Goal: Information Seeking & Learning: Find specific fact

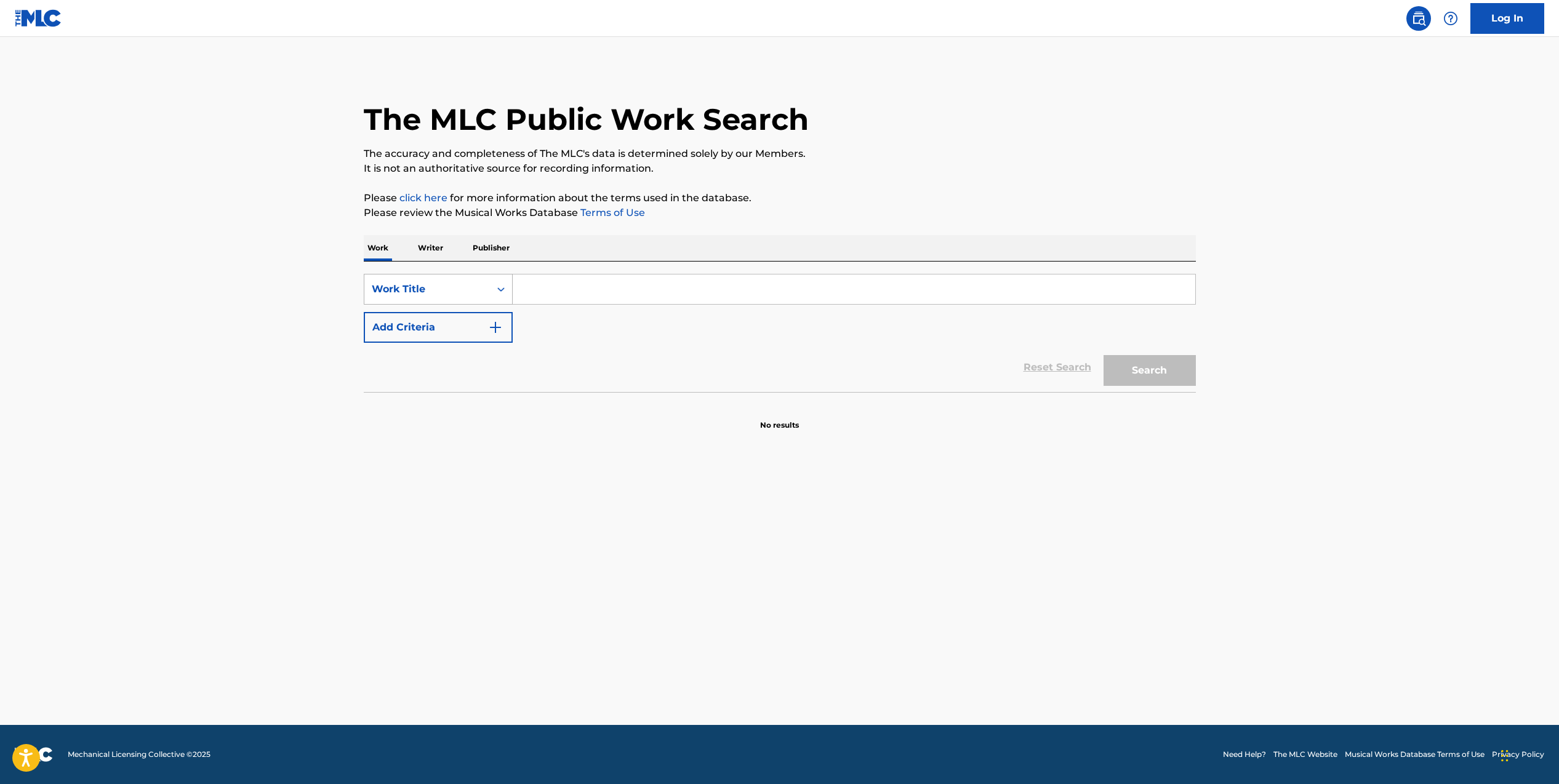
click at [494, 294] on div "Search Form" at bounding box center [501, 289] width 22 height 22
click at [555, 291] on input "Search Form" at bounding box center [854, 289] width 682 height 29
type input "gin and juice"
drag, startPoint x: 1167, startPoint y: 375, endPoint x: 1290, endPoint y: 374, distance: 123.0
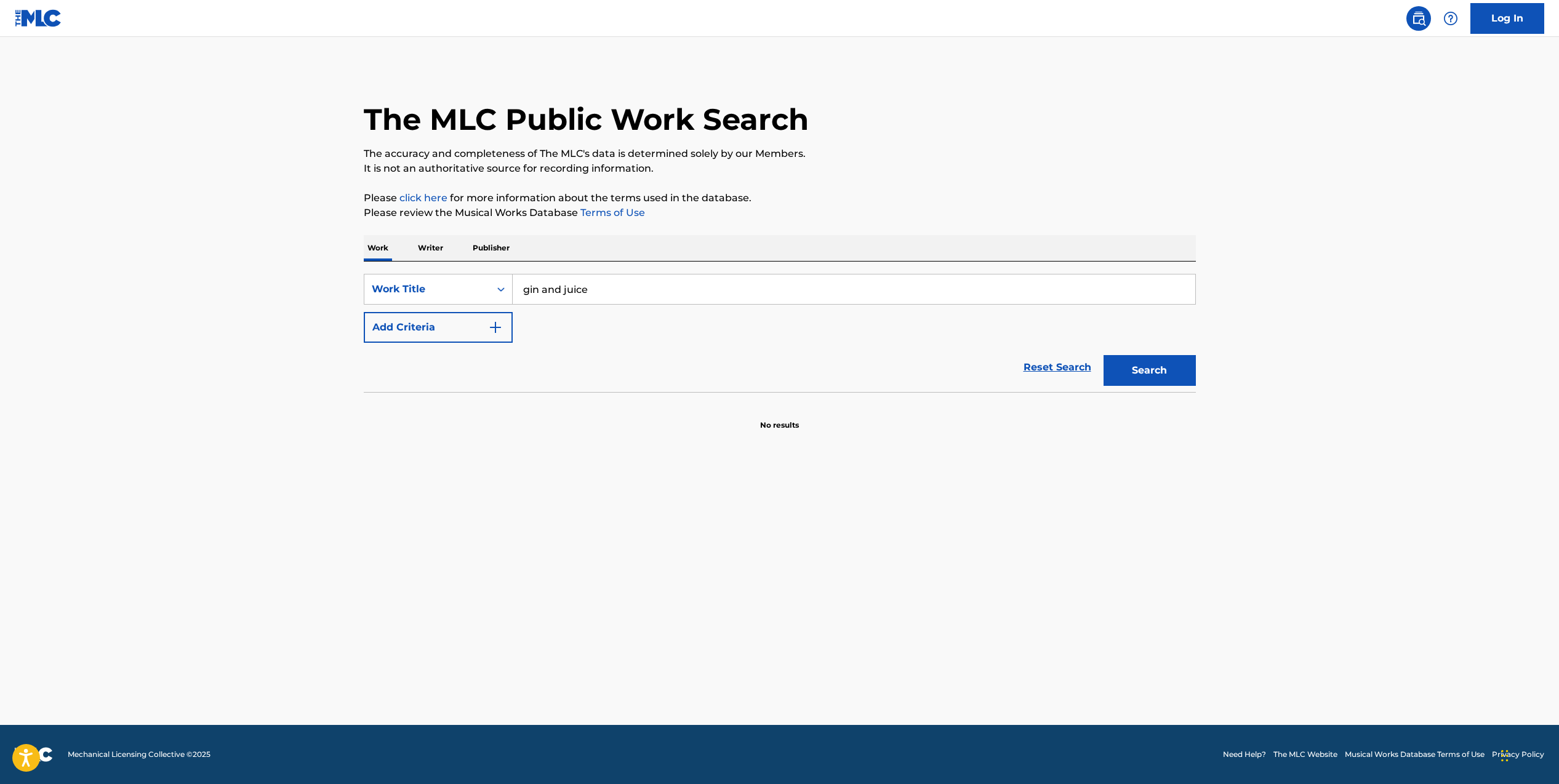
click at [1167, 375] on button "Search" at bounding box center [1150, 371] width 92 height 31
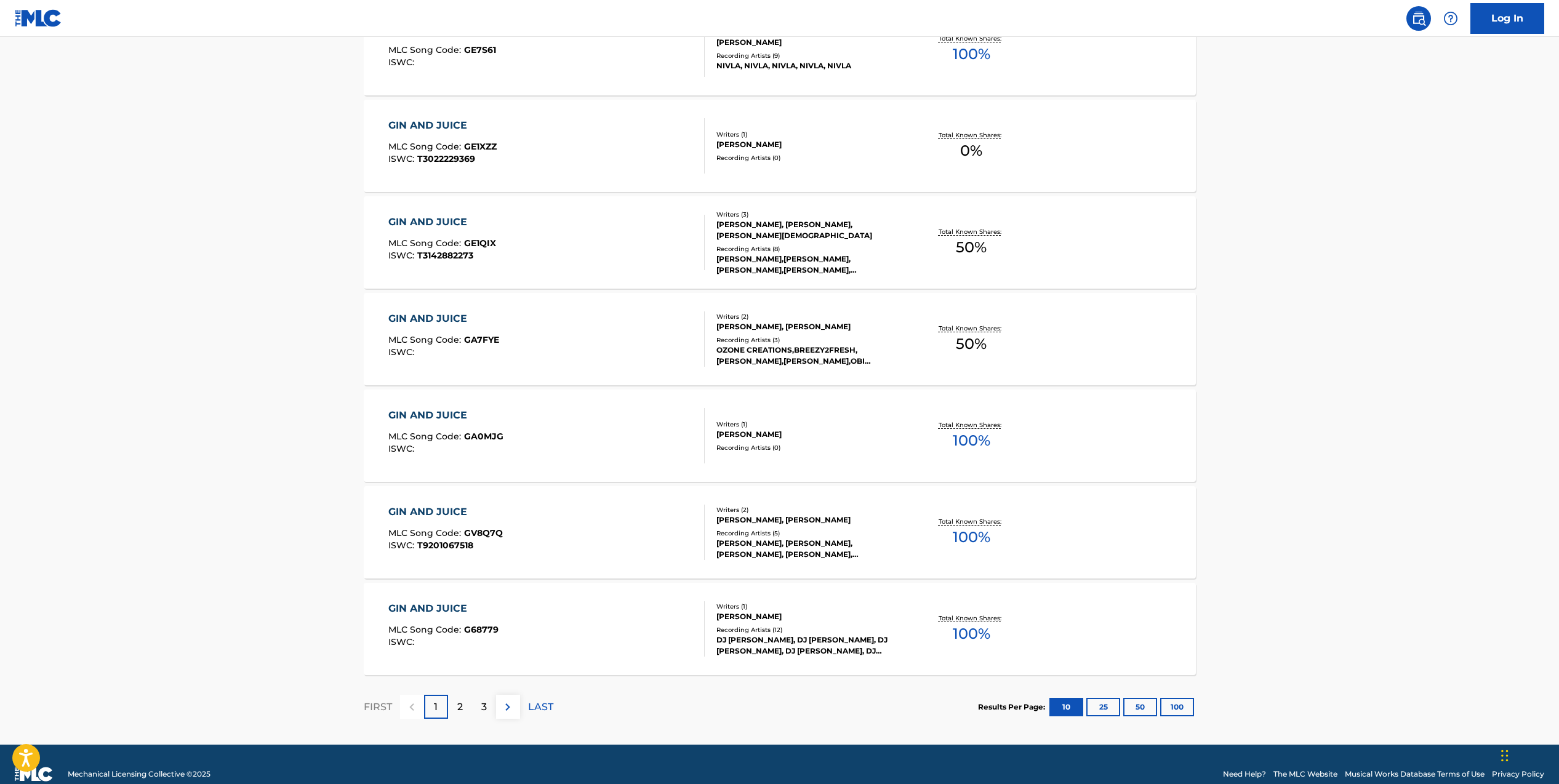
scroll to position [722, 0]
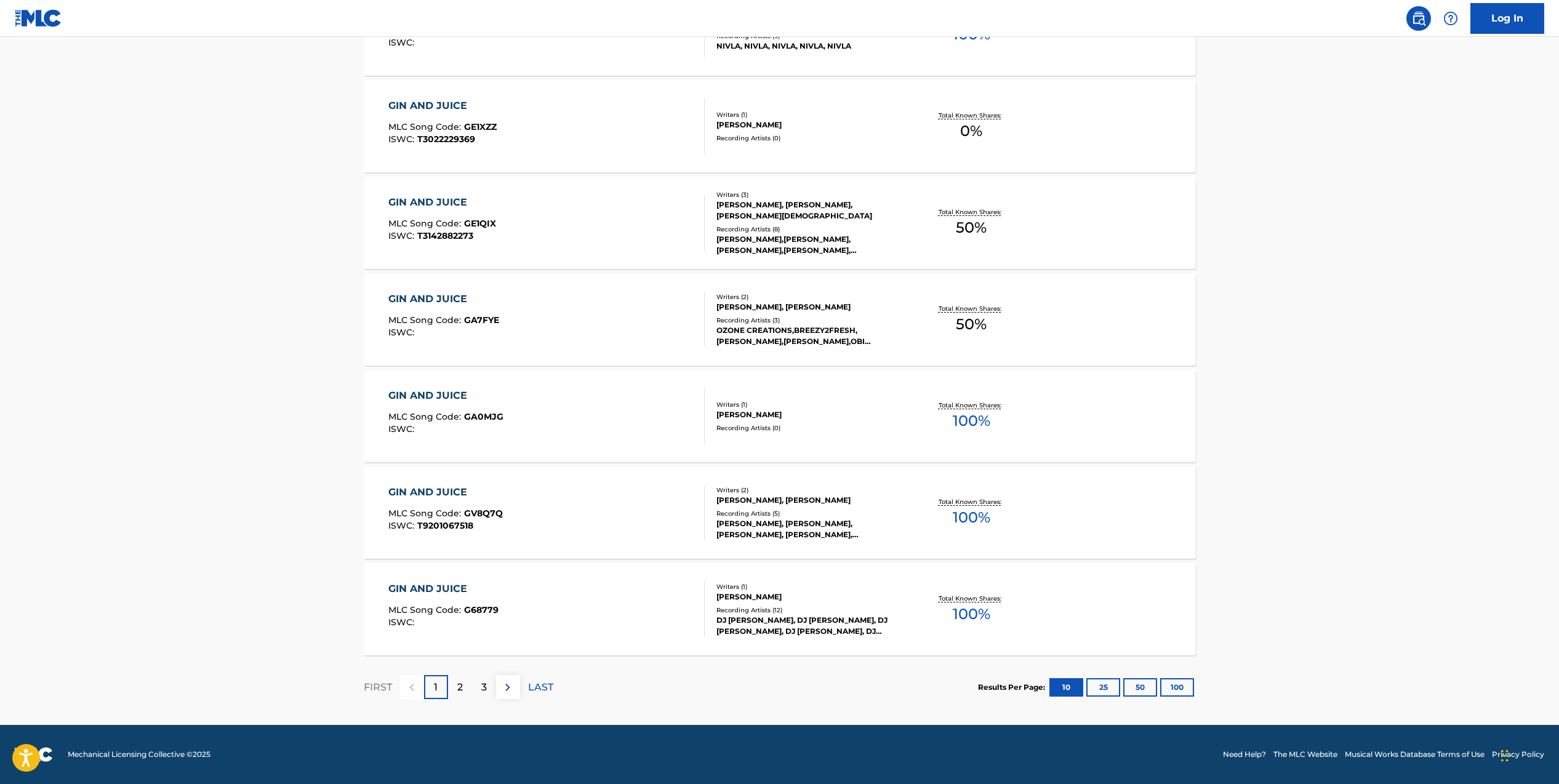
click at [1177, 687] on button "100" at bounding box center [1177, 687] width 34 height 19
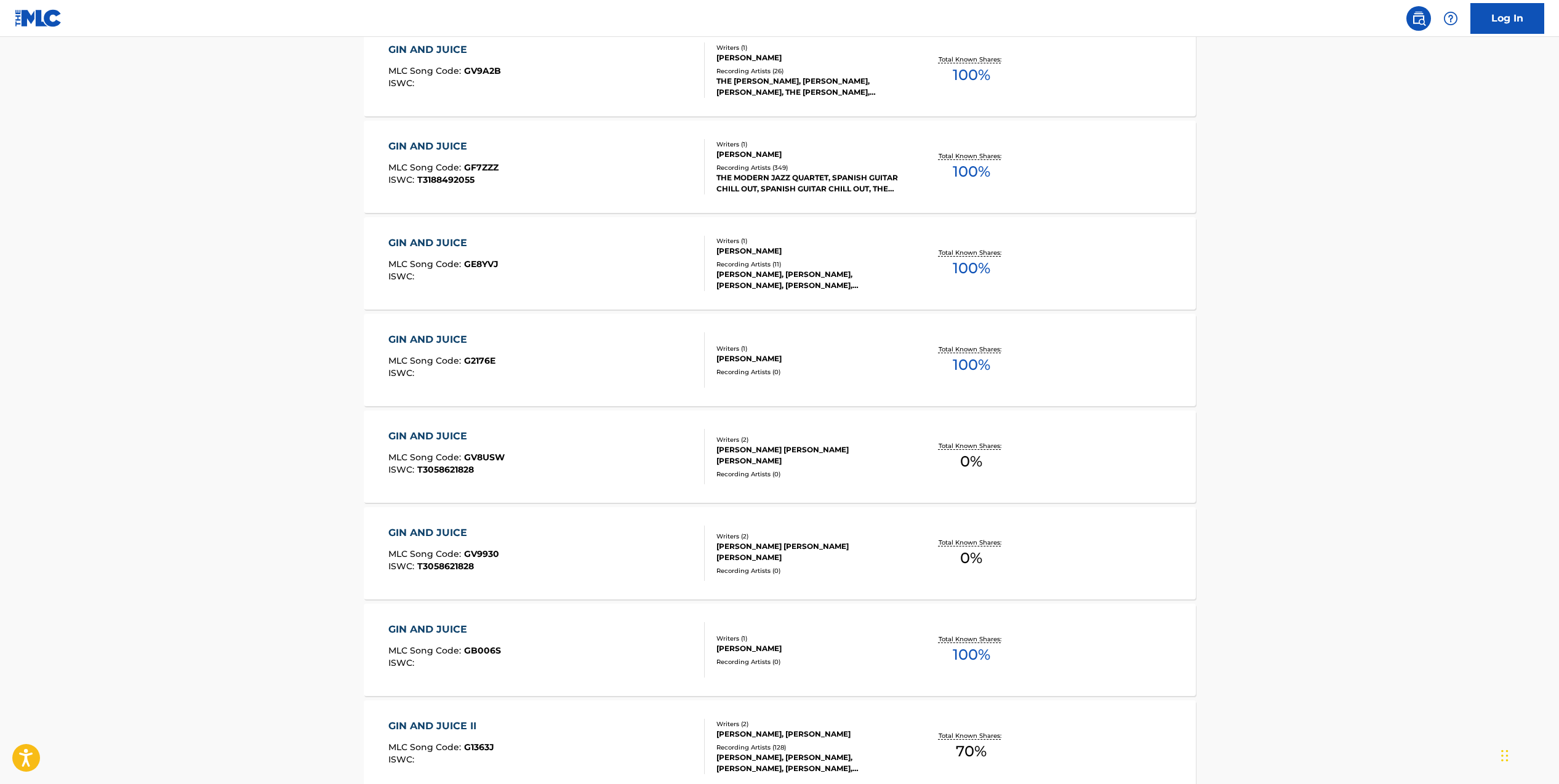
scroll to position [2332, 0]
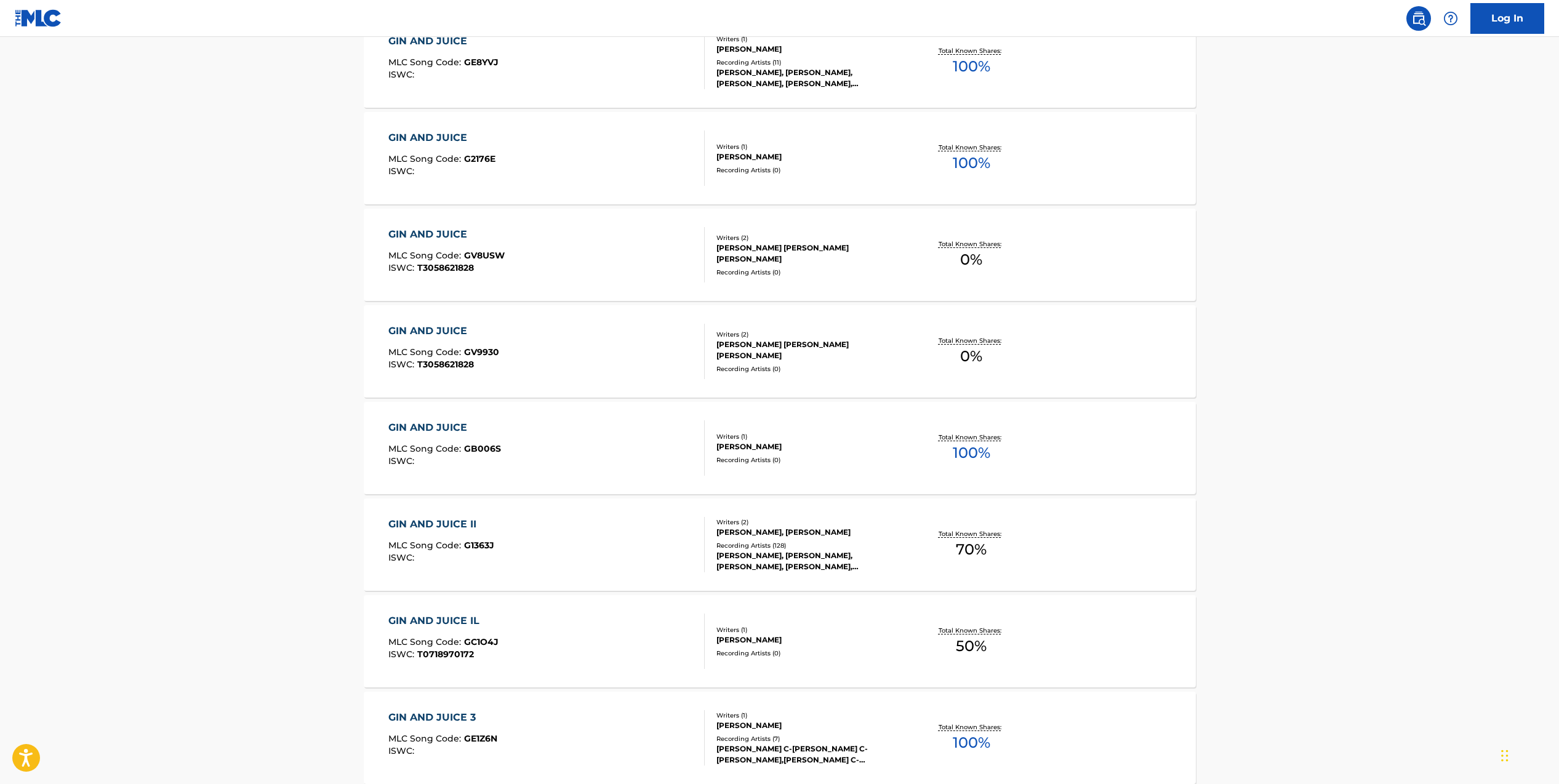
click at [832, 537] on div "[PERSON_NAME], [PERSON_NAME]" at bounding box center [809, 531] width 186 height 11
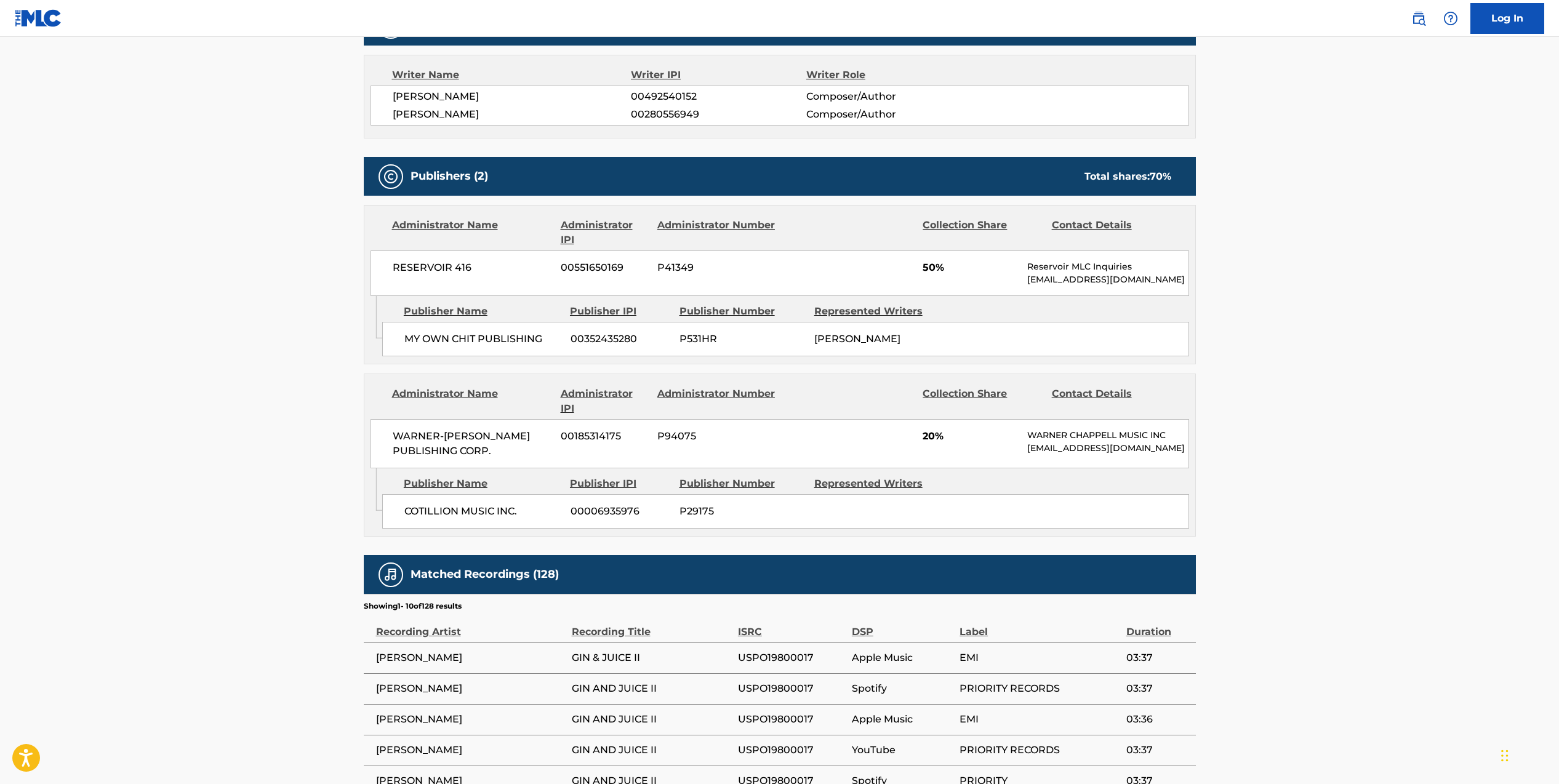
scroll to position [493, 0]
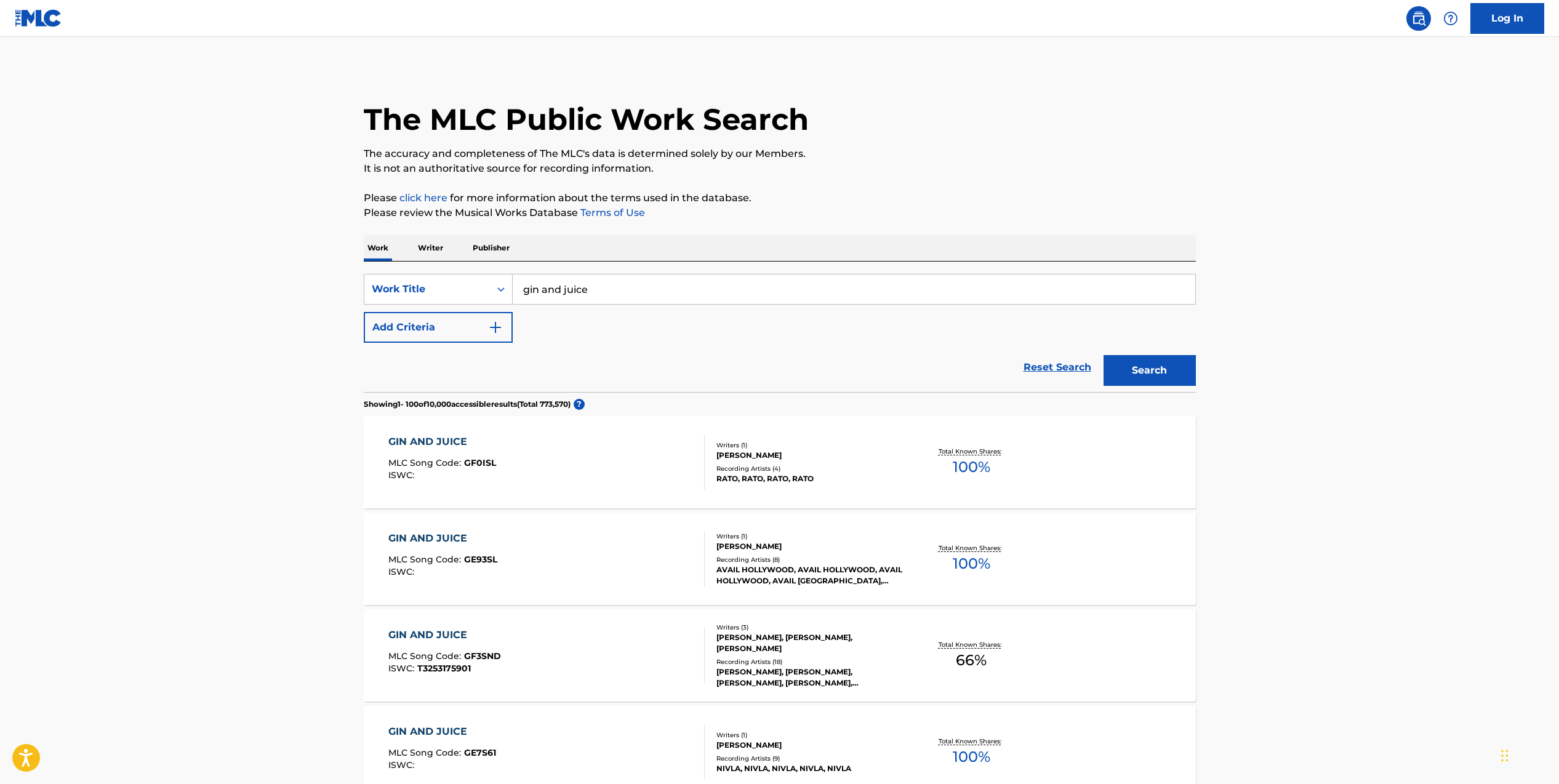
click at [489, 324] on img "Search Form" at bounding box center [495, 327] width 15 height 15
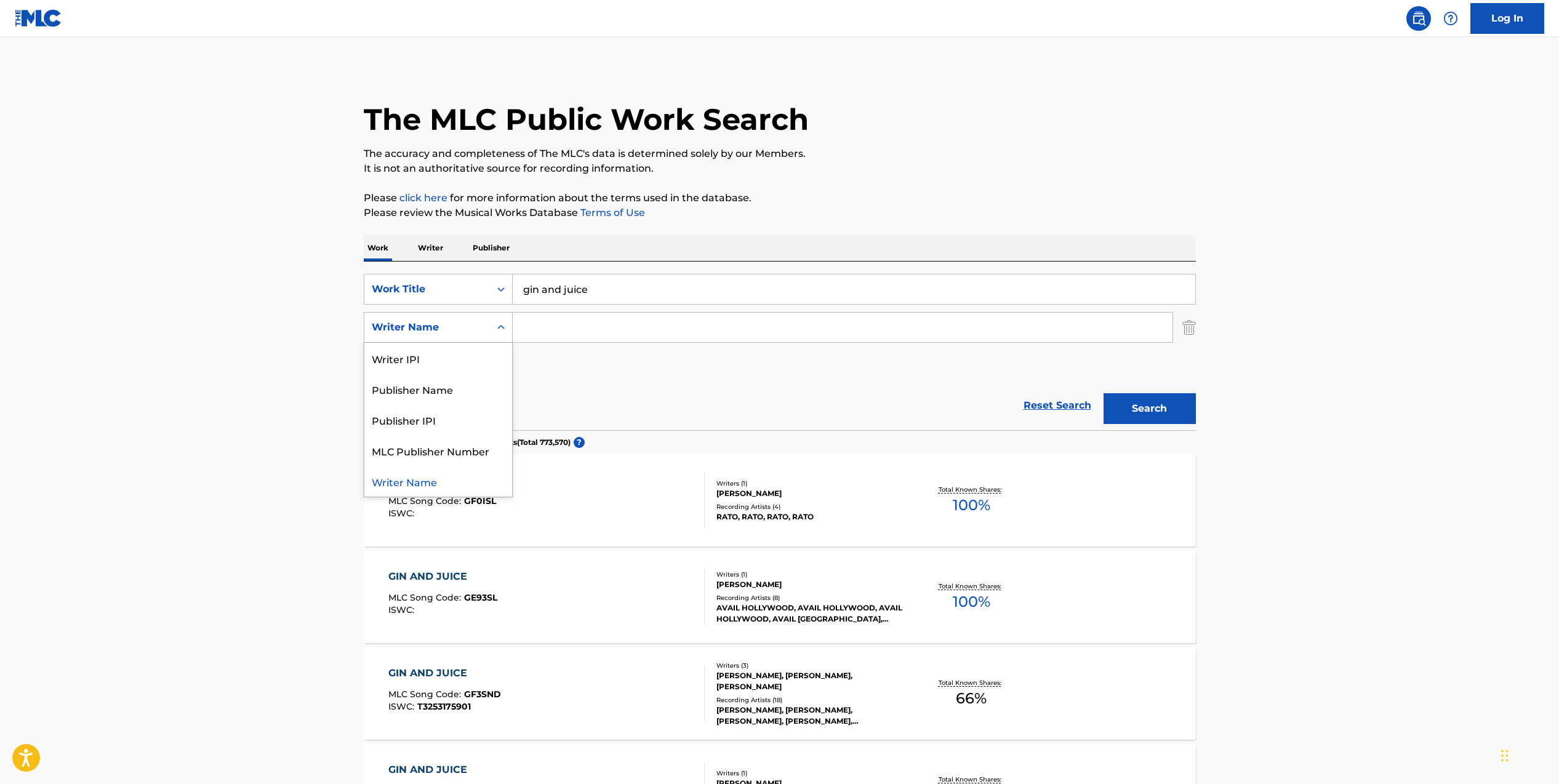
click at [498, 328] on icon "Search Form" at bounding box center [501, 327] width 12 height 12
click at [567, 331] on input "Search Form" at bounding box center [842, 328] width 660 height 29
type input "x"
type input "[PERSON_NAME]"
click at [1144, 404] on button "Search" at bounding box center [1150, 408] width 92 height 31
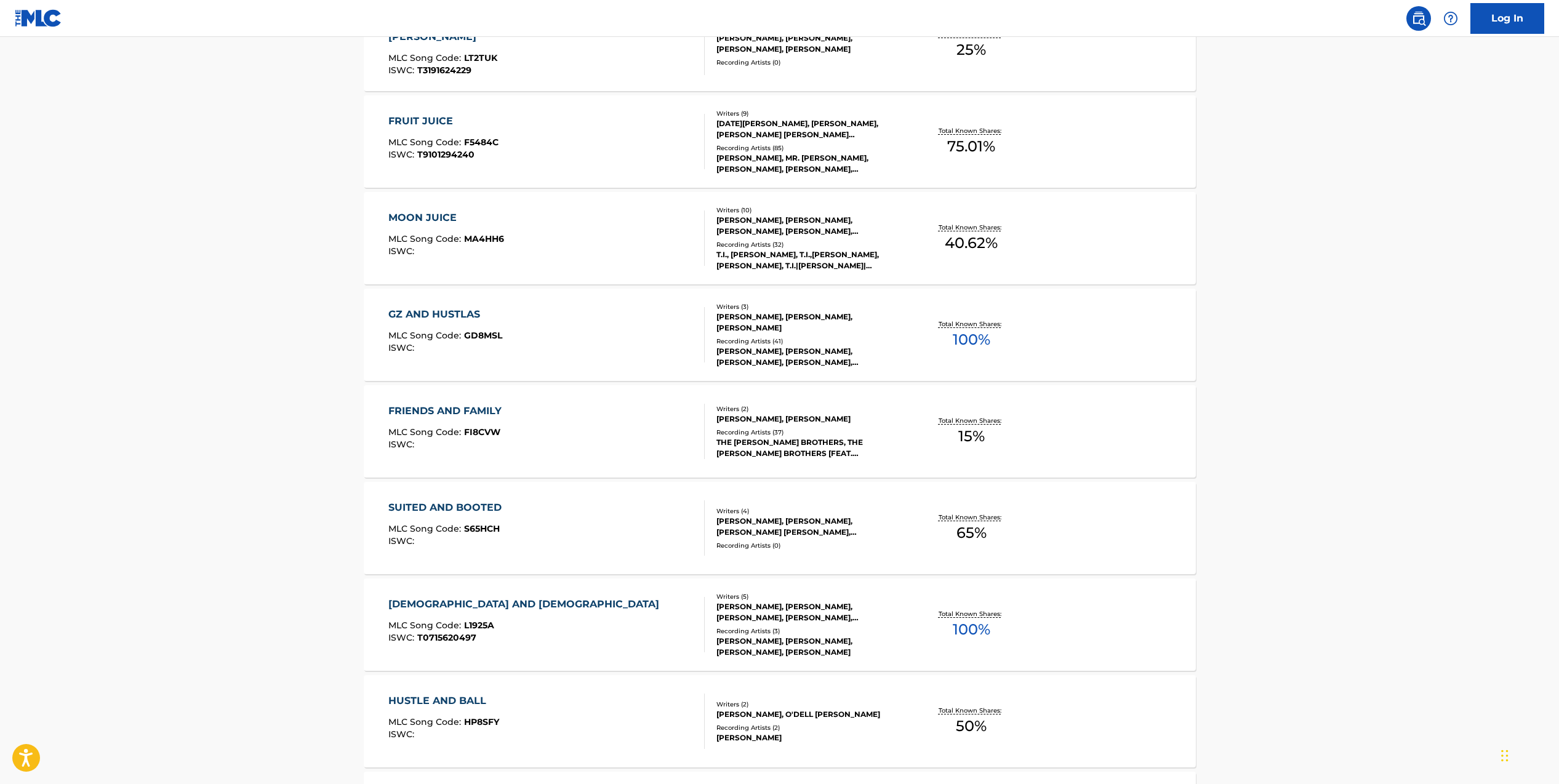
scroll to position [1001, 0]
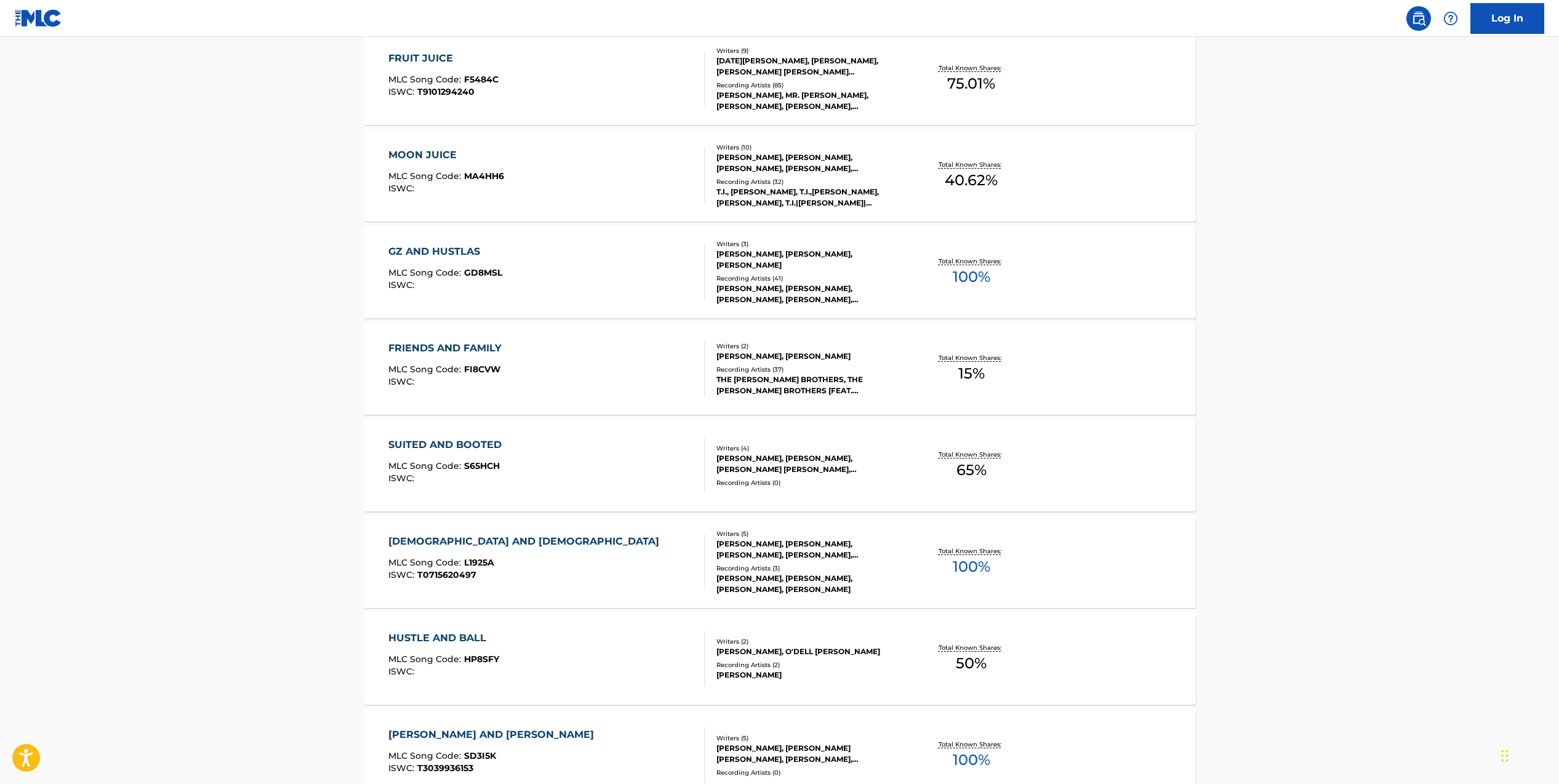
click at [844, 366] on div "Recording Artists ( 37 )" at bounding box center [809, 369] width 186 height 9
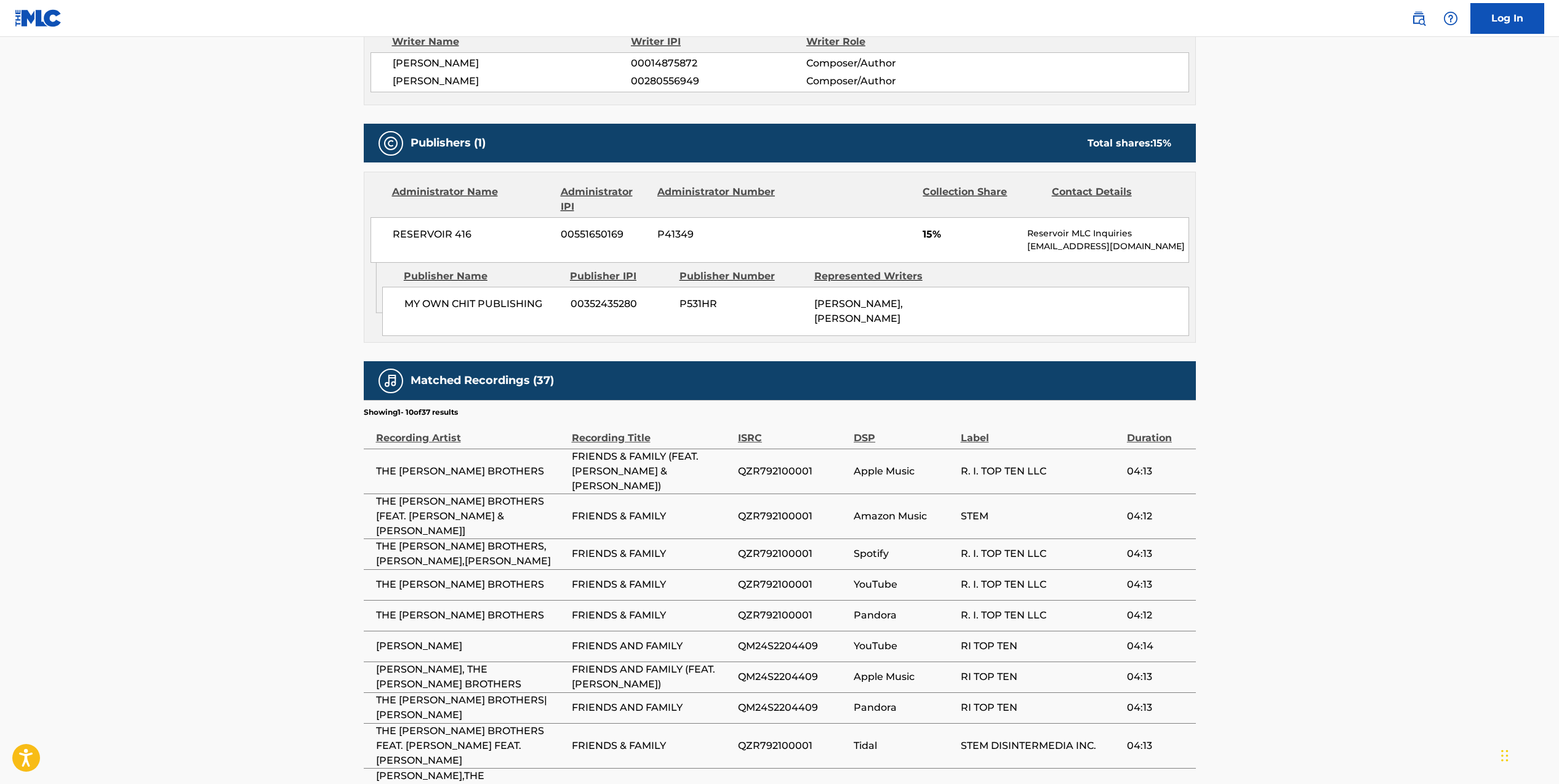
scroll to position [569, 0]
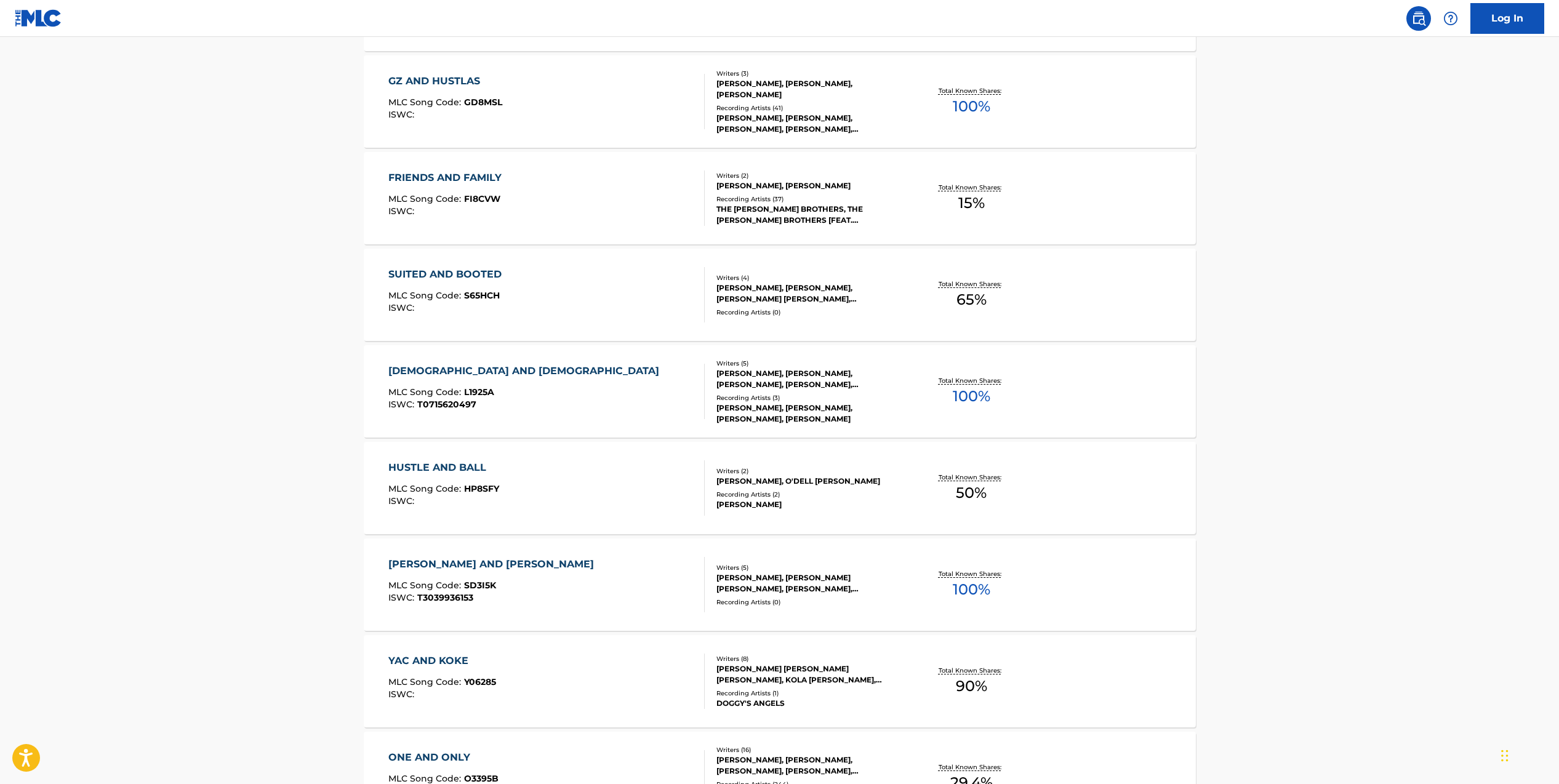
scroll to position [1260, 0]
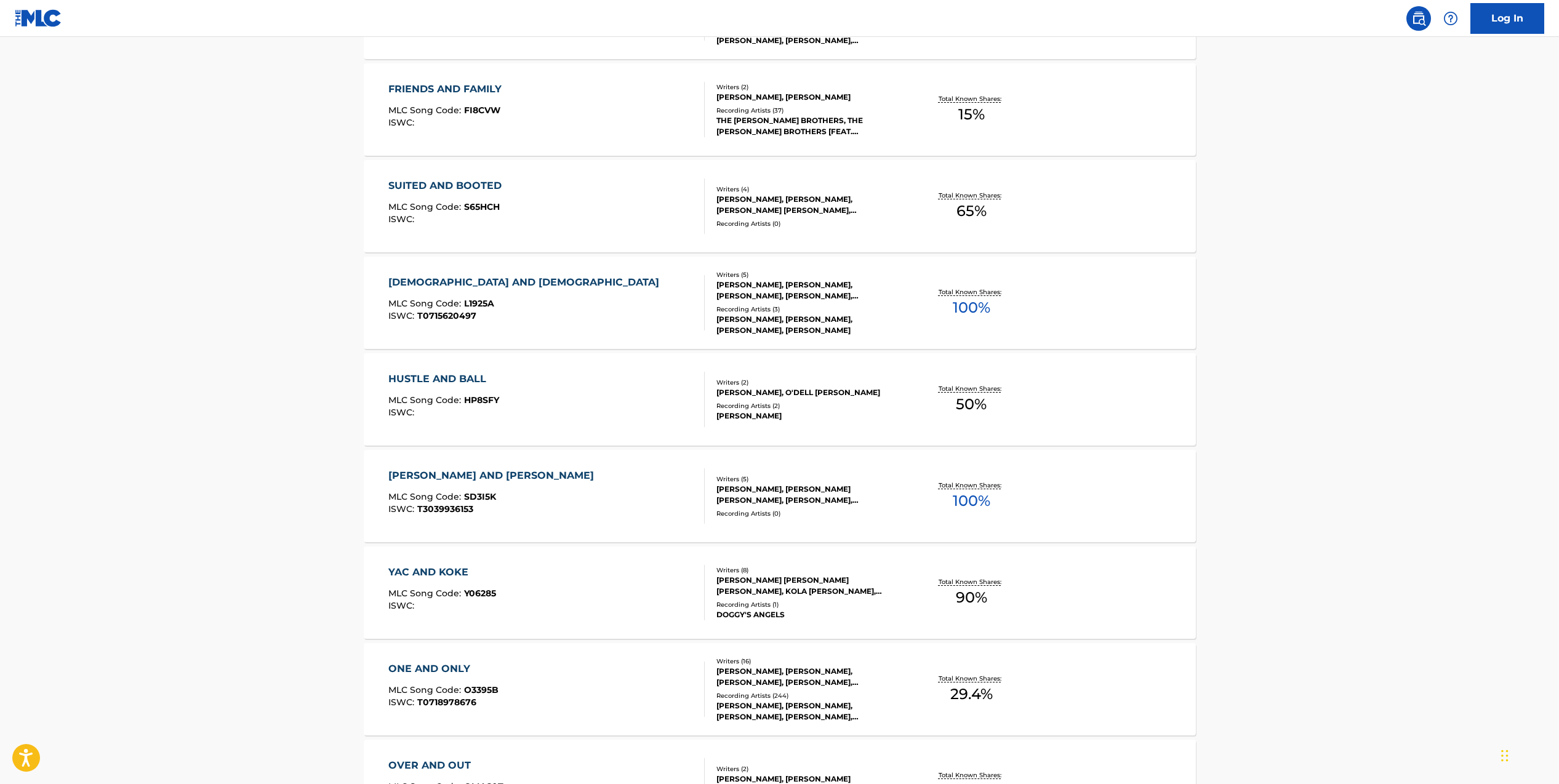
click at [800, 406] on div "Recording Artists ( 2 )" at bounding box center [809, 406] width 186 height 9
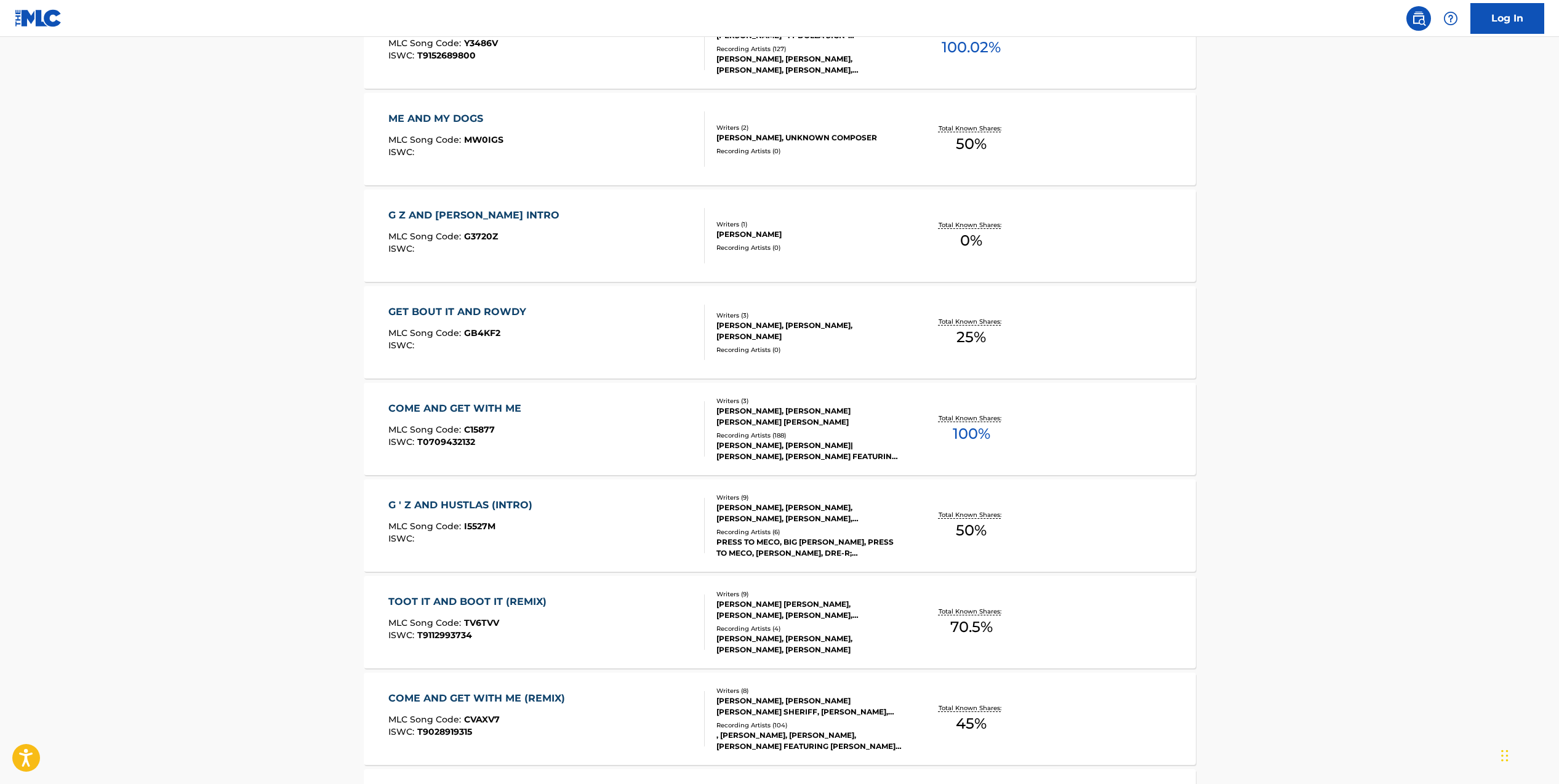
scroll to position [3515, 0]
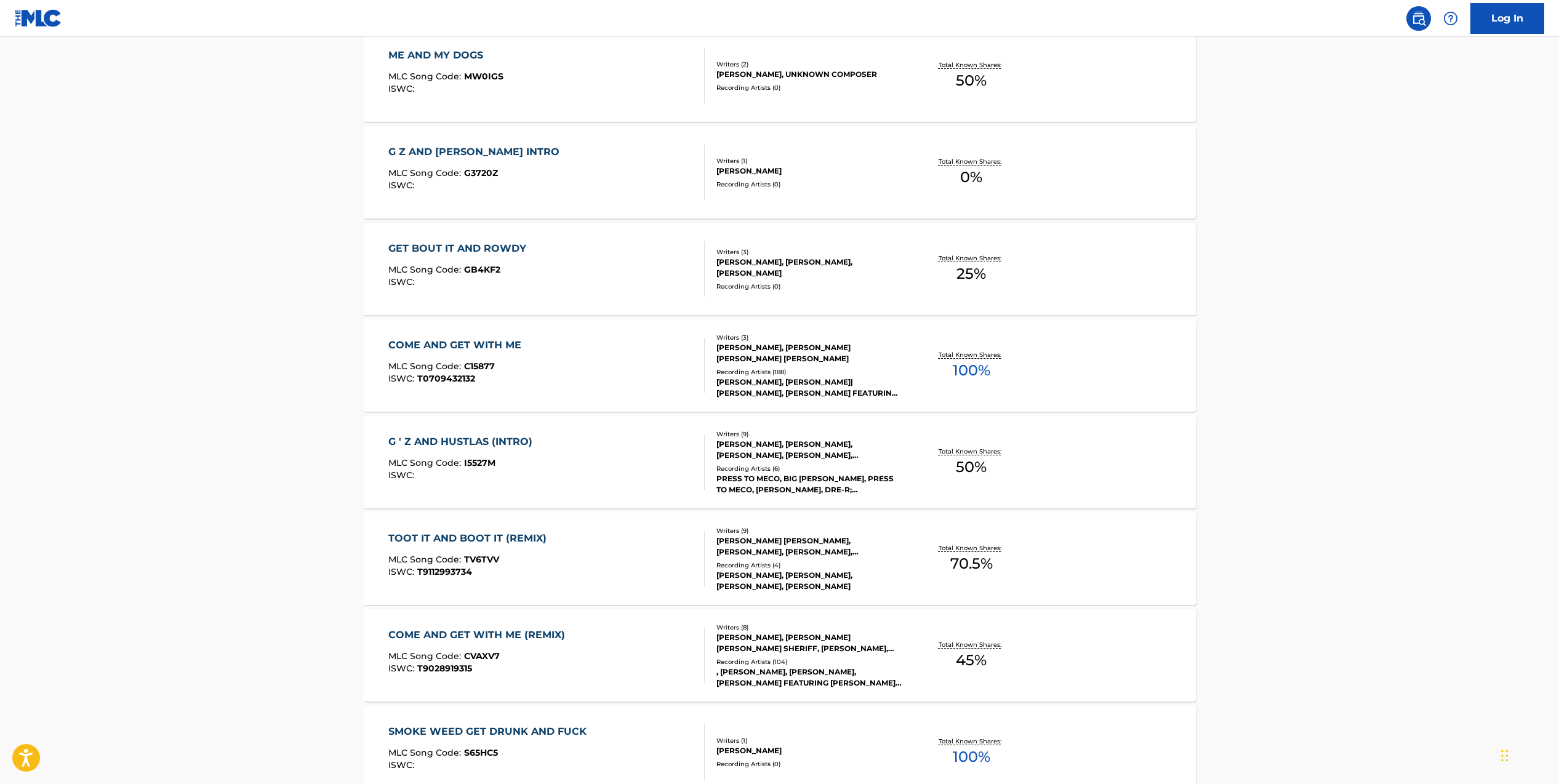
click at [811, 462] on div "Writers ( 9 ) [PERSON_NAME], [PERSON_NAME], [PERSON_NAME], [PERSON_NAME], [PERS…" at bounding box center [804, 462] width 198 height 66
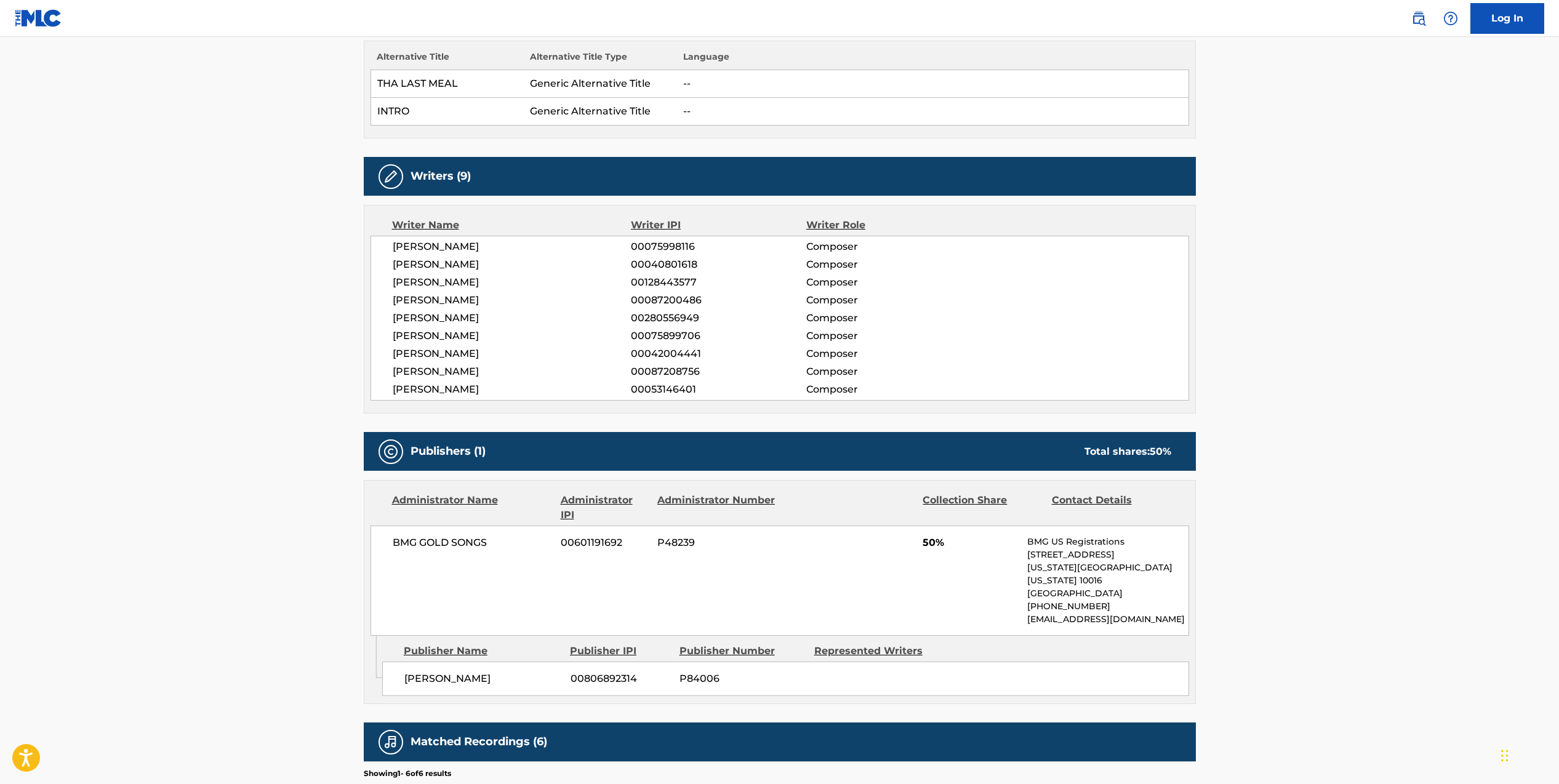
scroll to position [287, 0]
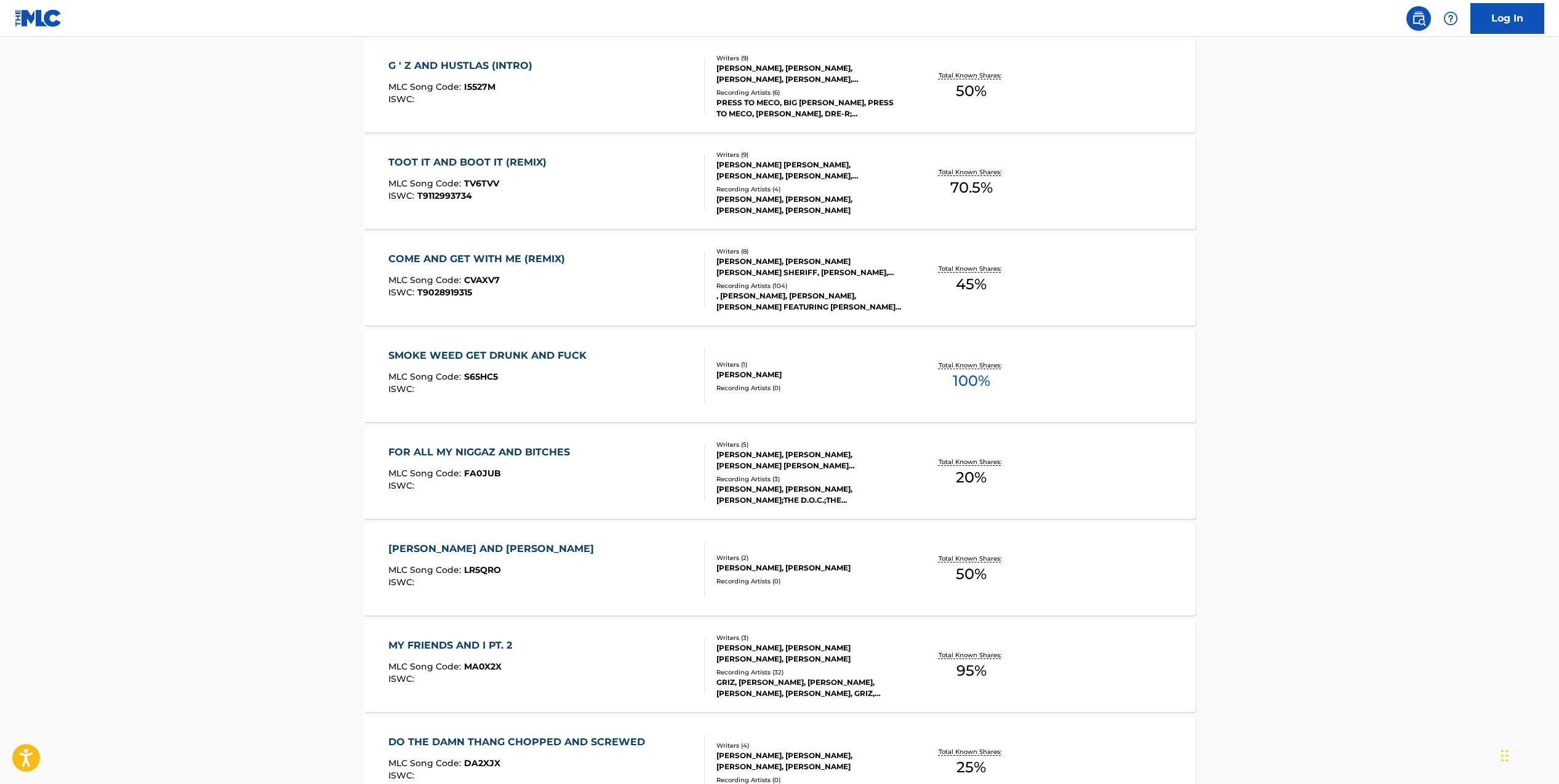
scroll to position [3892, 0]
click at [794, 463] on div "[PERSON_NAME], [PERSON_NAME], [PERSON_NAME] [PERSON_NAME] [PERSON_NAME], [PERSO…" at bounding box center [809, 459] width 186 height 22
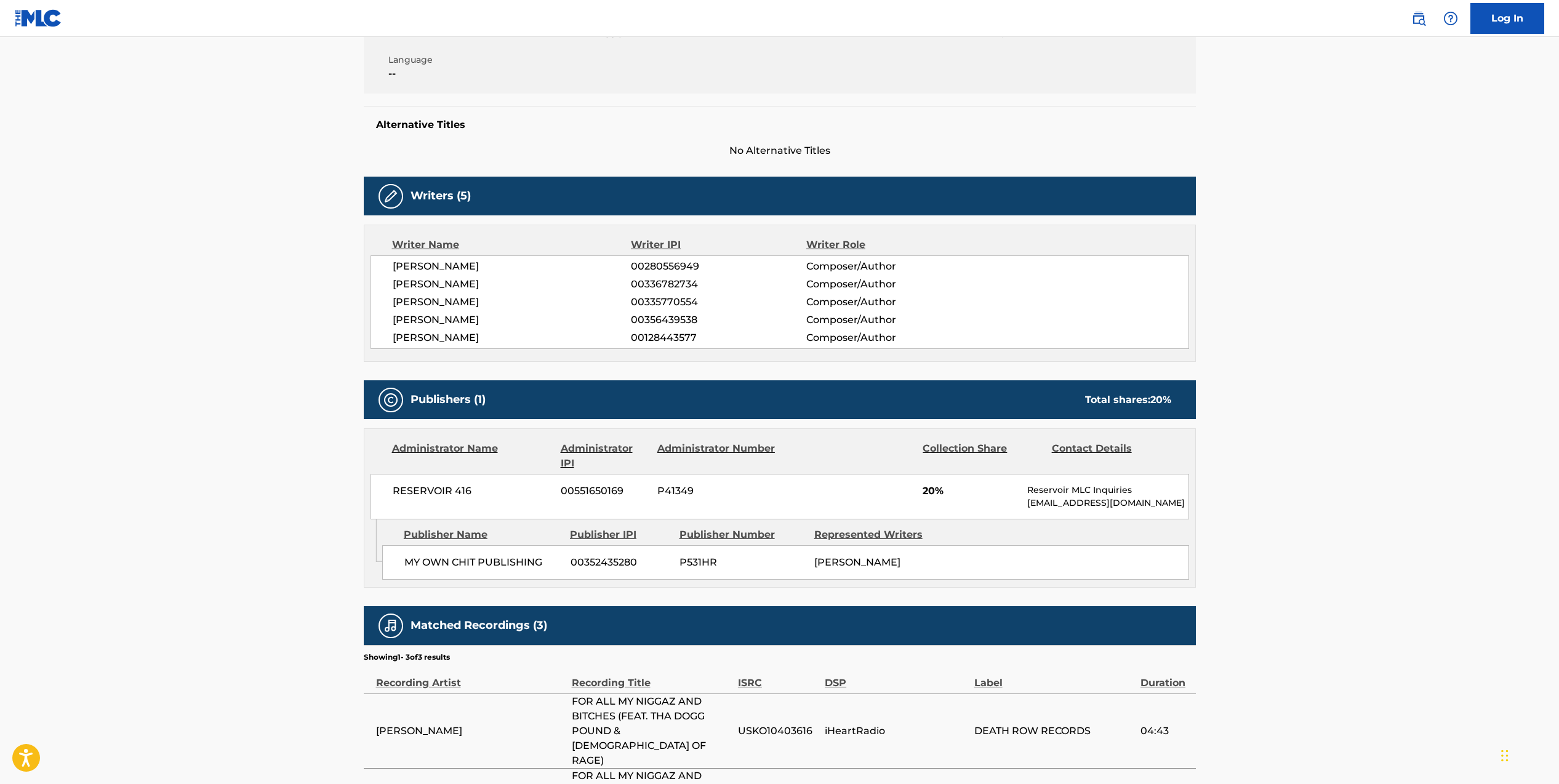
scroll to position [362, 0]
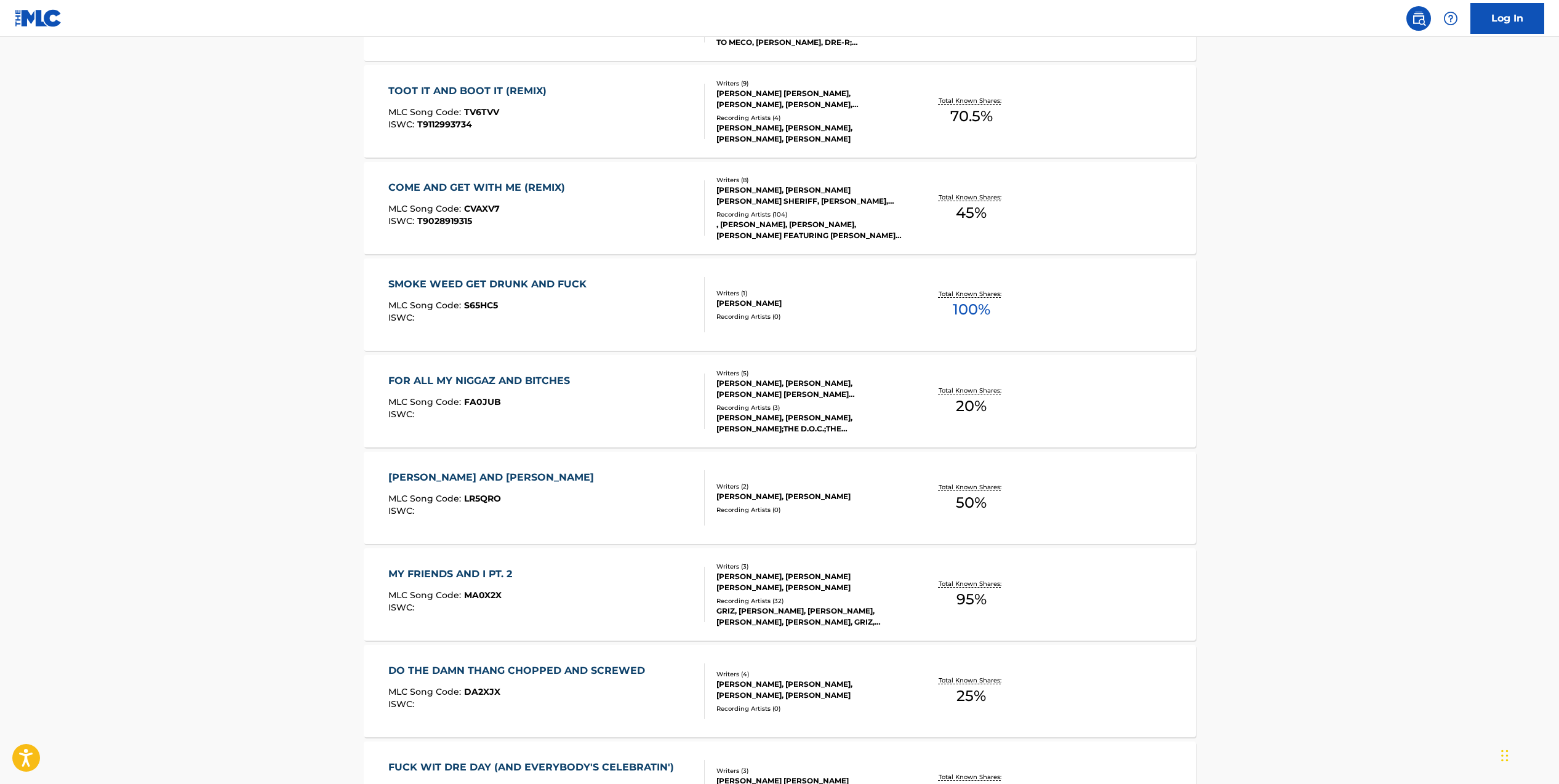
scroll to position [4048, 0]
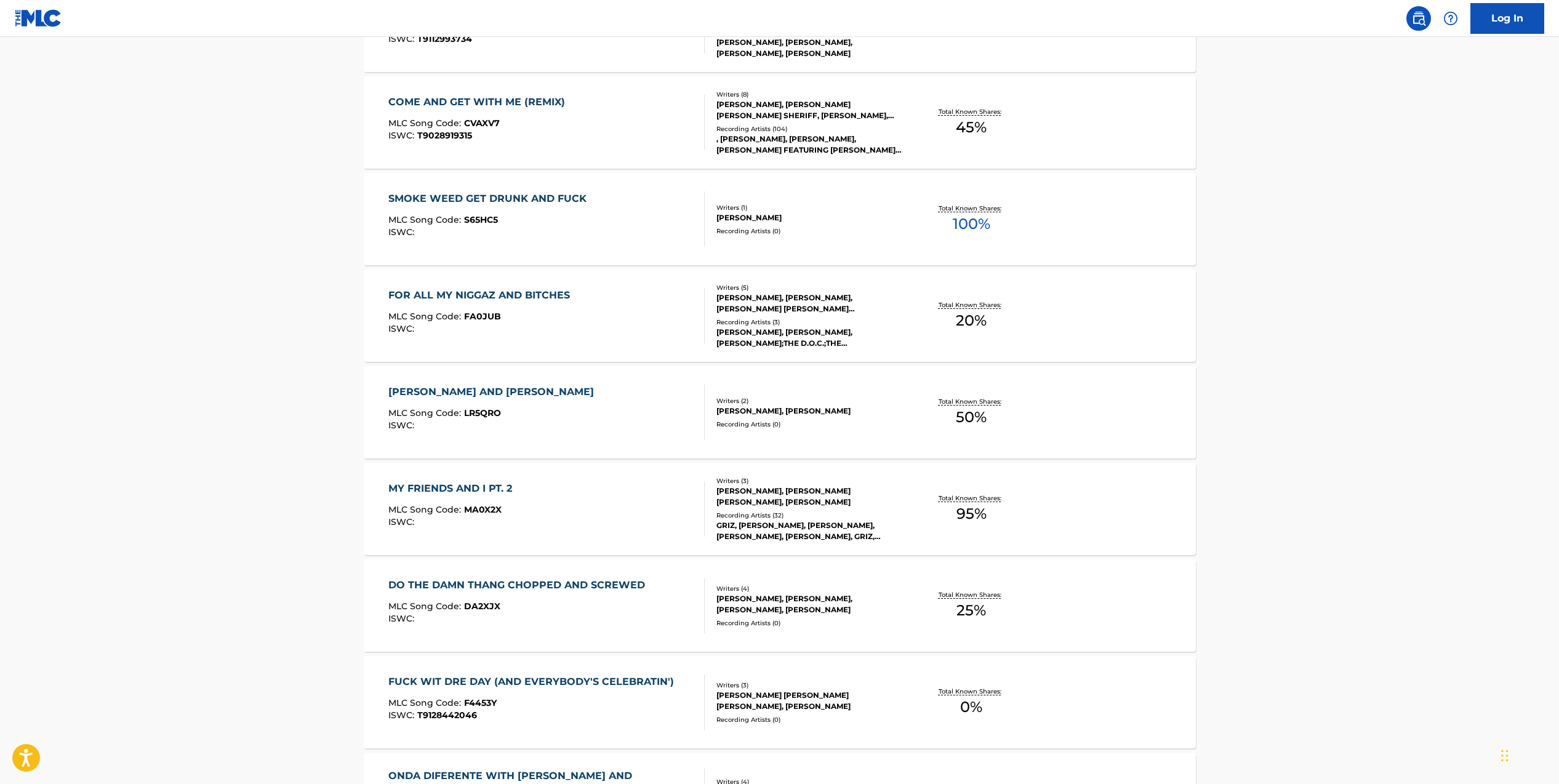
click at [777, 319] on div "Recording Artists ( 3 )" at bounding box center [809, 322] width 186 height 9
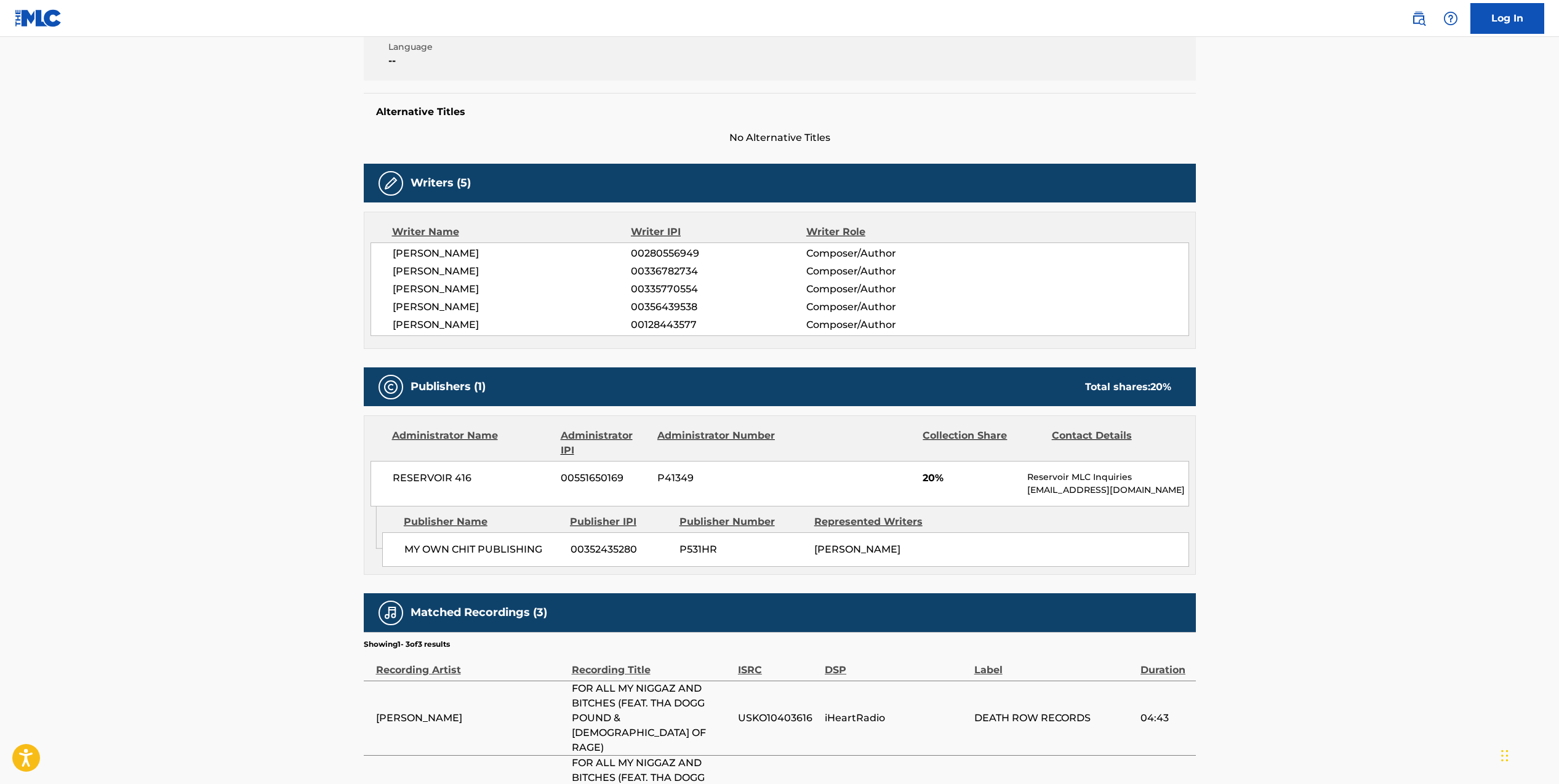
scroll to position [307, 0]
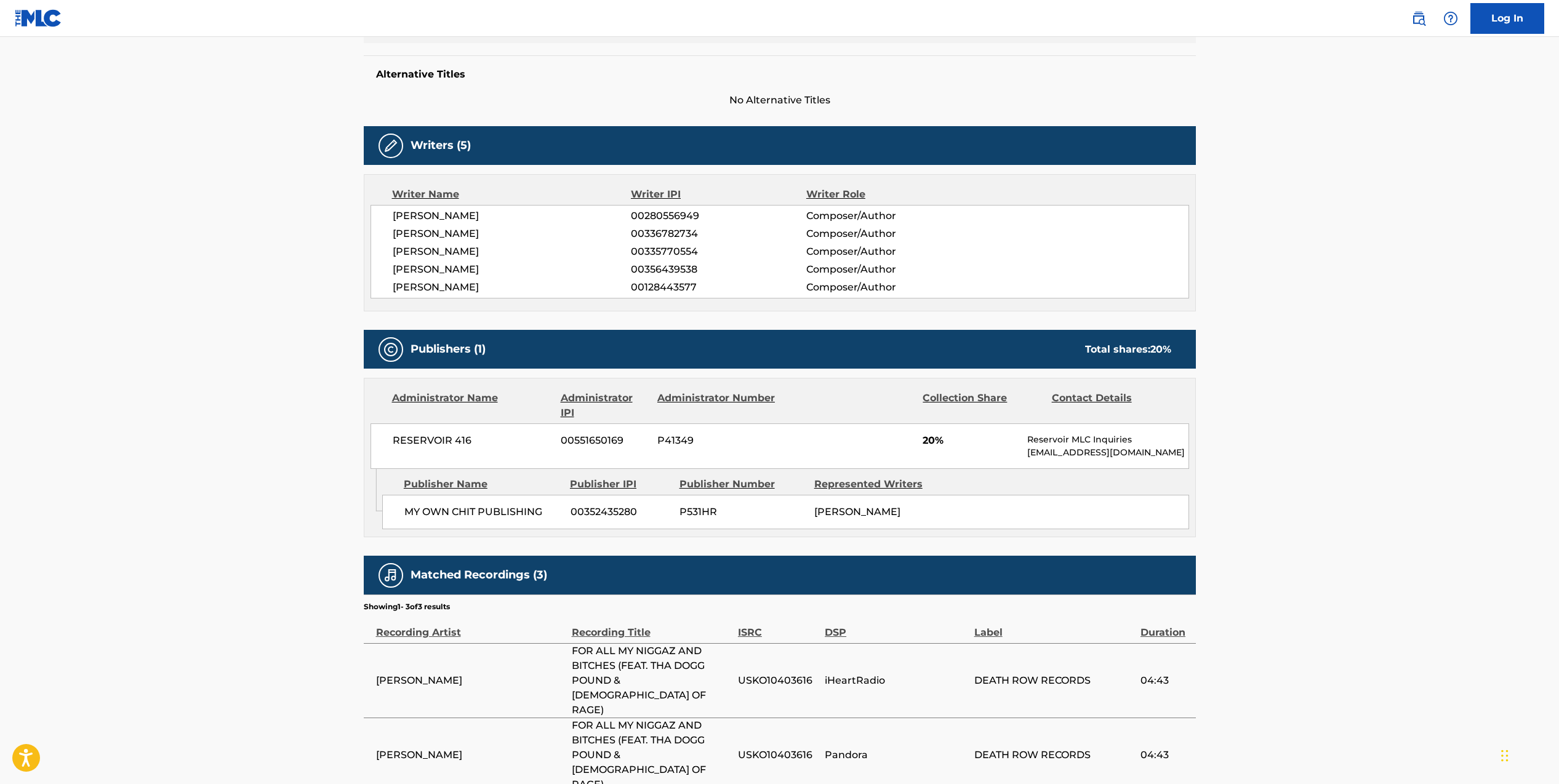
click at [393, 287] on span "[PERSON_NAME]" at bounding box center [512, 287] width 239 height 15
drag, startPoint x: 391, startPoint y: 287, endPoint x: 525, endPoint y: 290, distance: 134.0
click at [525, 290] on div "[PERSON_NAME] 00280556949 Composer/Author [PERSON_NAME] 00336782734 Composer/Au…" at bounding box center [780, 252] width 818 height 94
copy span "[PERSON_NAME]"
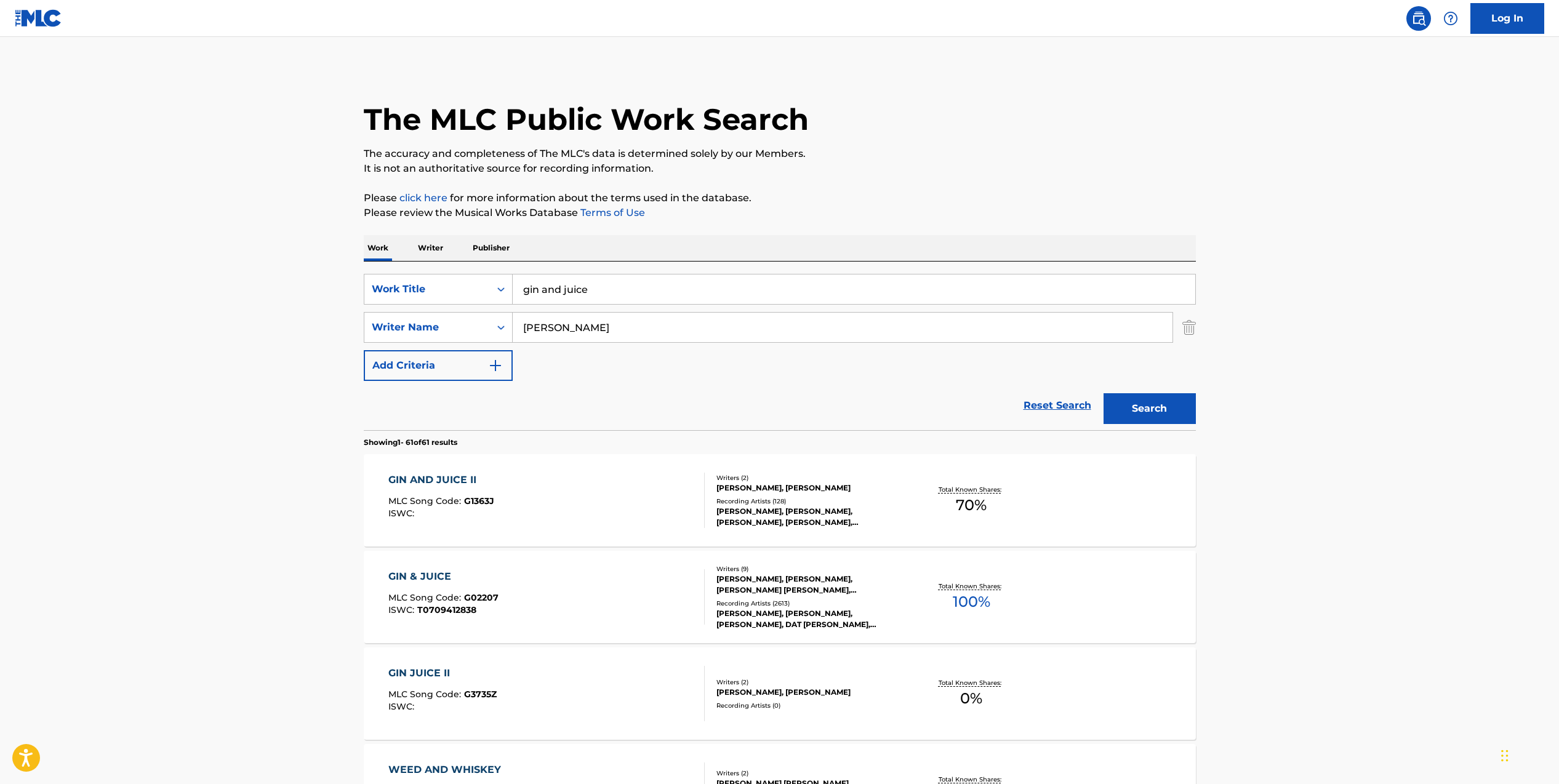
click at [1190, 328] on img "Search Form" at bounding box center [1189, 328] width 13 height 31
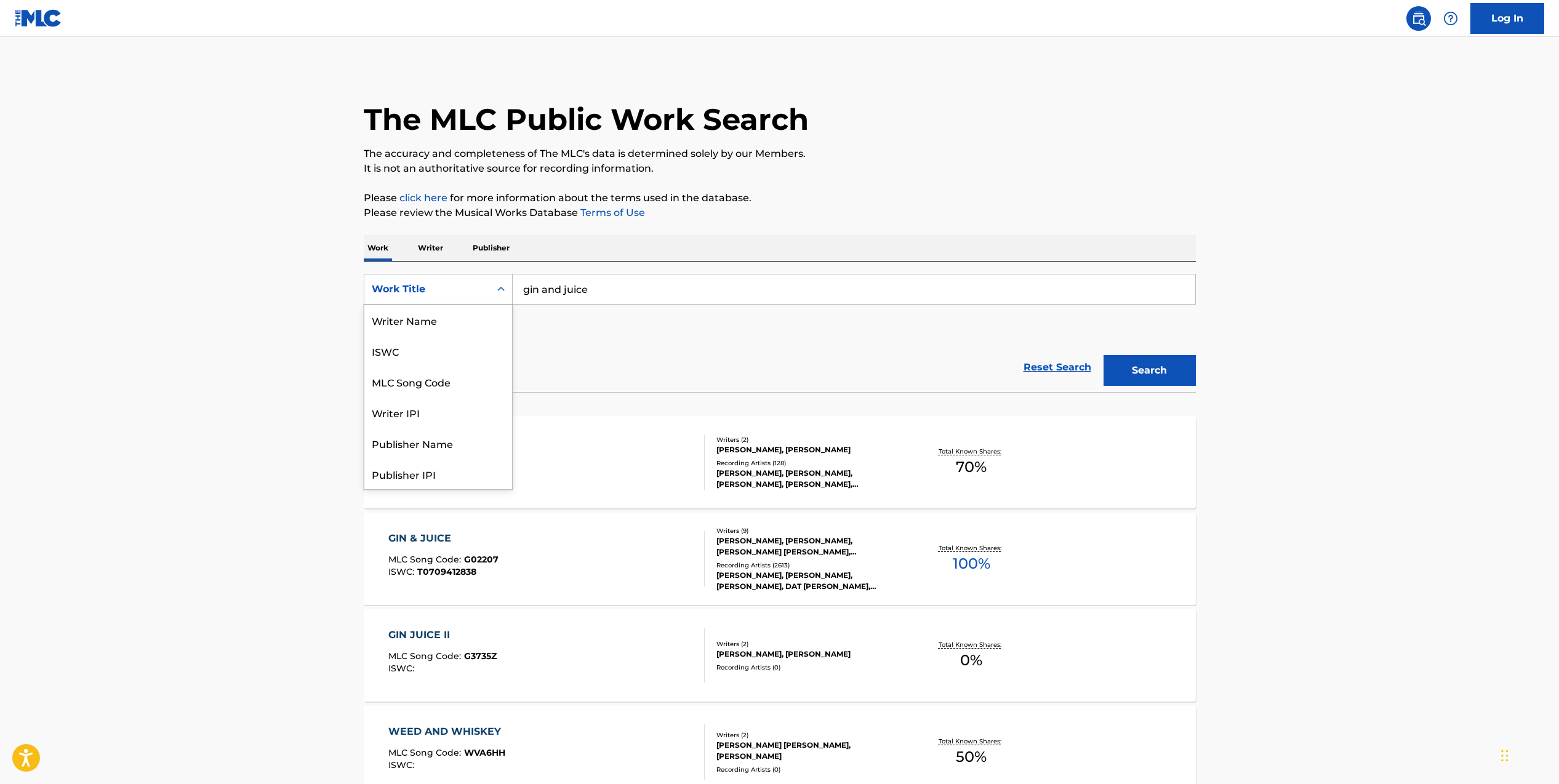
click at [505, 285] on icon "Search Form" at bounding box center [501, 288] width 12 height 12
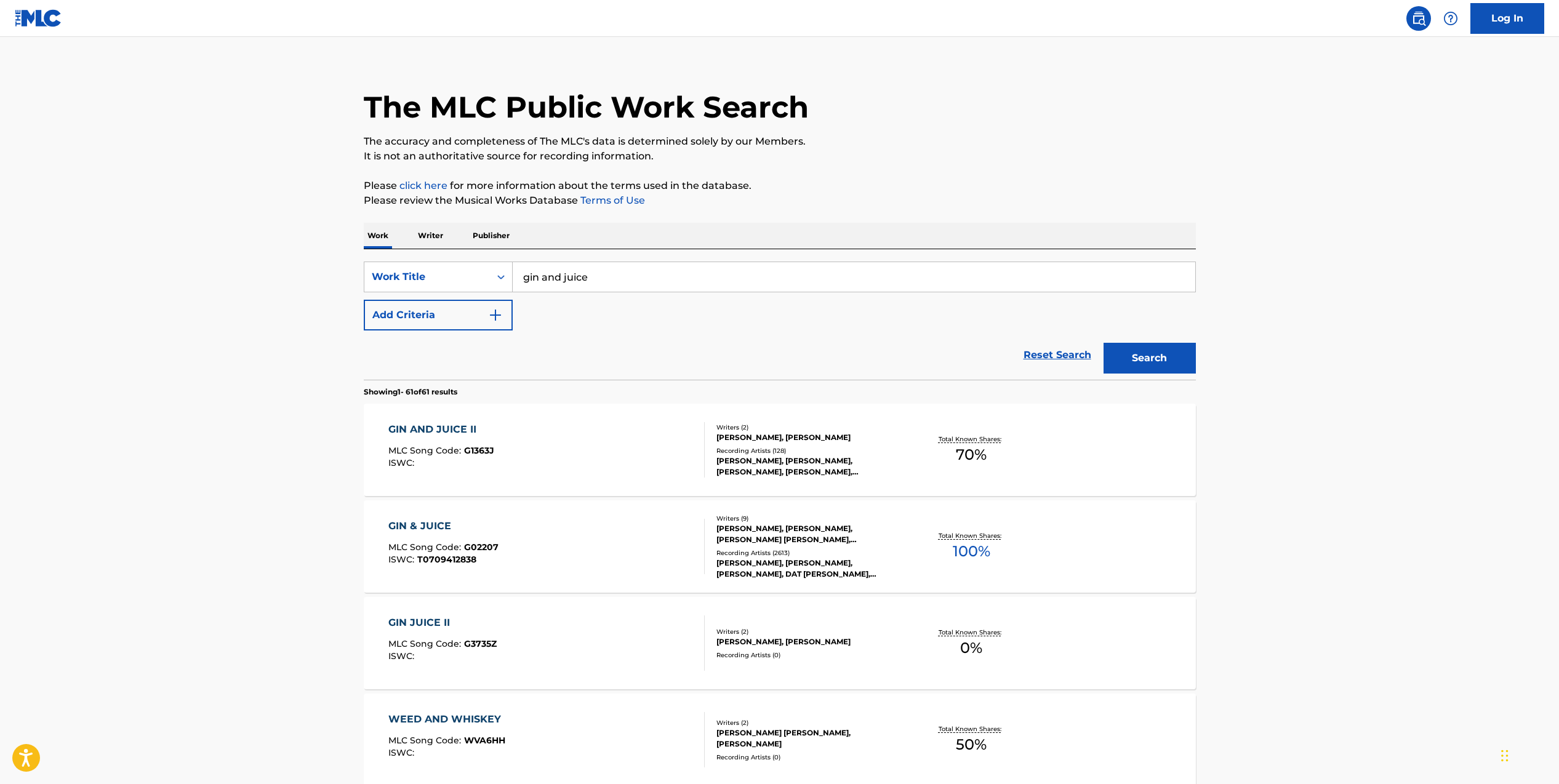
click at [428, 233] on p "Writer" at bounding box center [430, 235] width 33 height 26
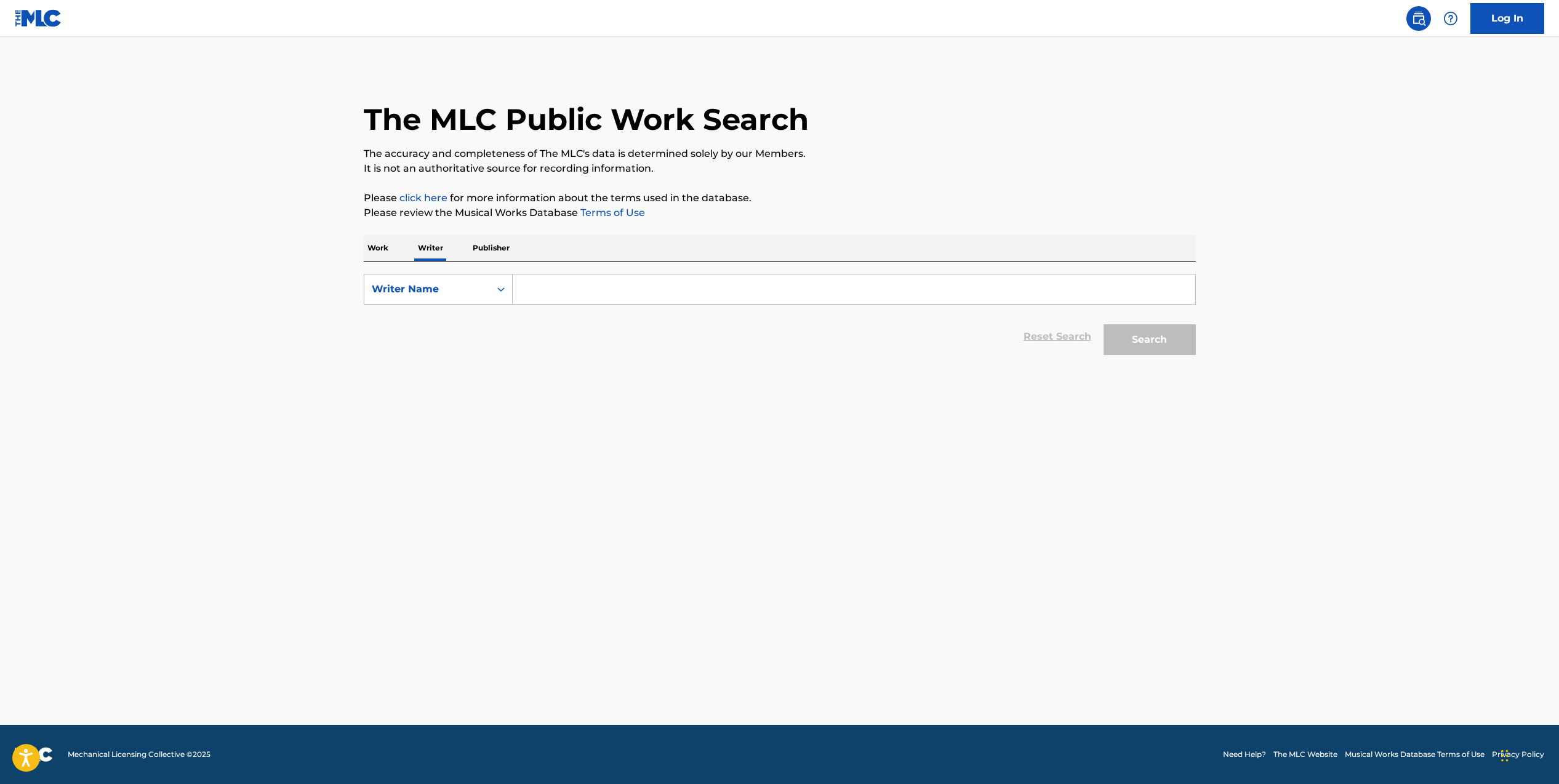
click at [432, 235] on p "Writer" at bounding box center [430, 248] width 33 height 26
click at [532, 288] on input "Search Form" at bounding box center [854, 289] width 682 height 29
paste input "[PERSON_NAME]"
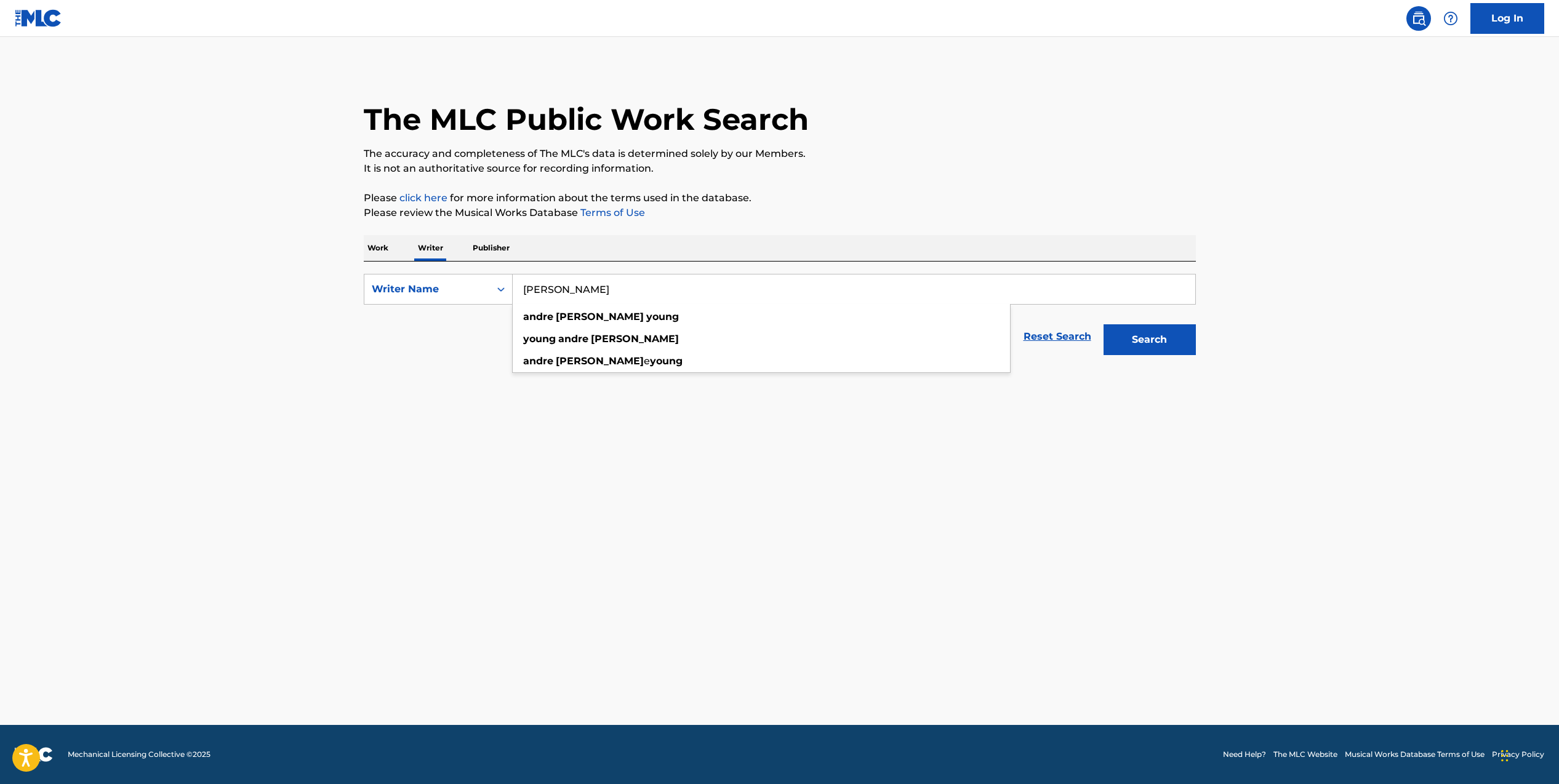
type input "[PERSON_NAME]"
click at [1167, 342] on button "Search" at bounding box center [1150, 340] width 92 height 31
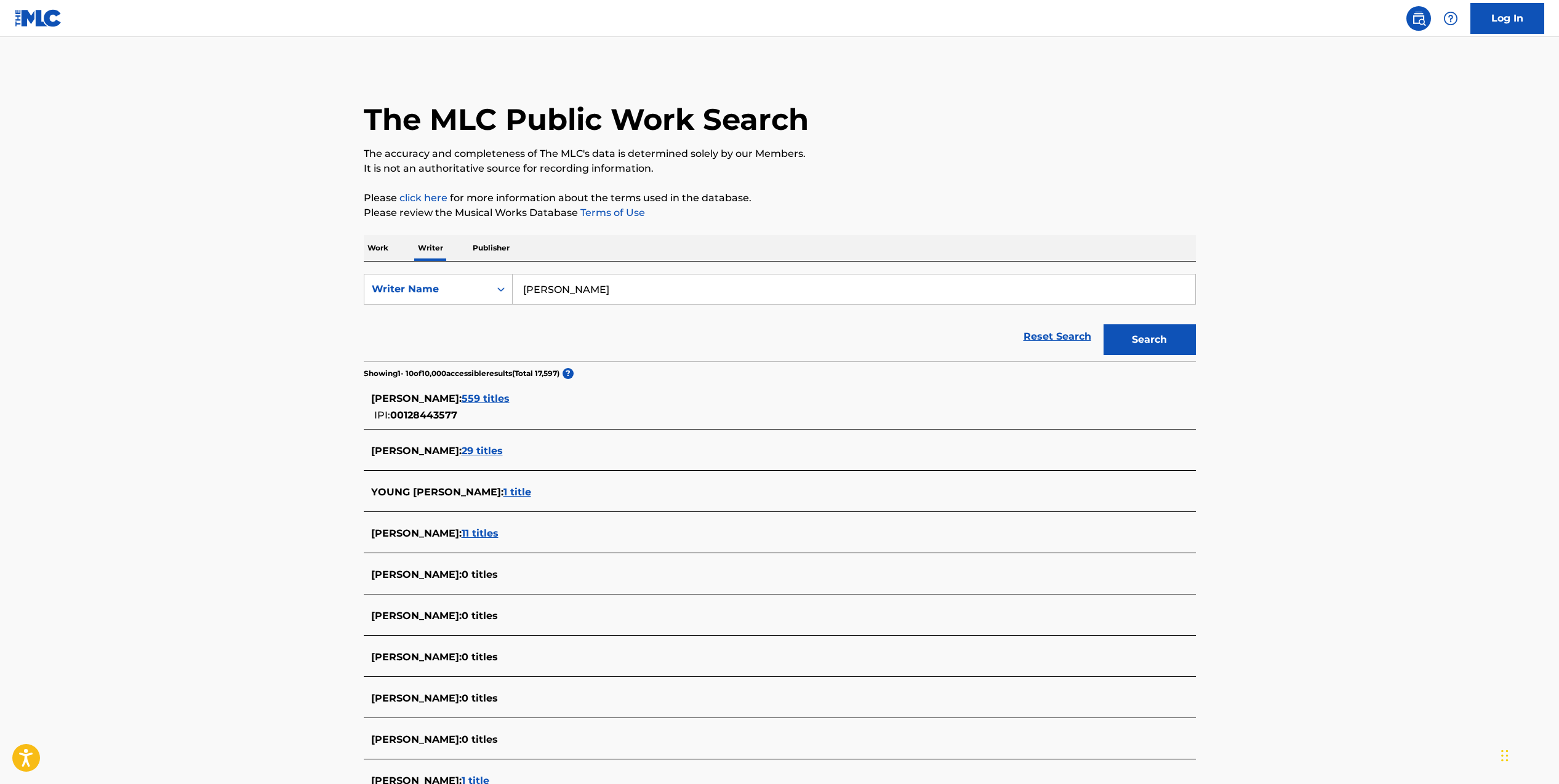
click at [510, 400] on span "559 titles" at bounding box center [485, 398] width 48 height 12
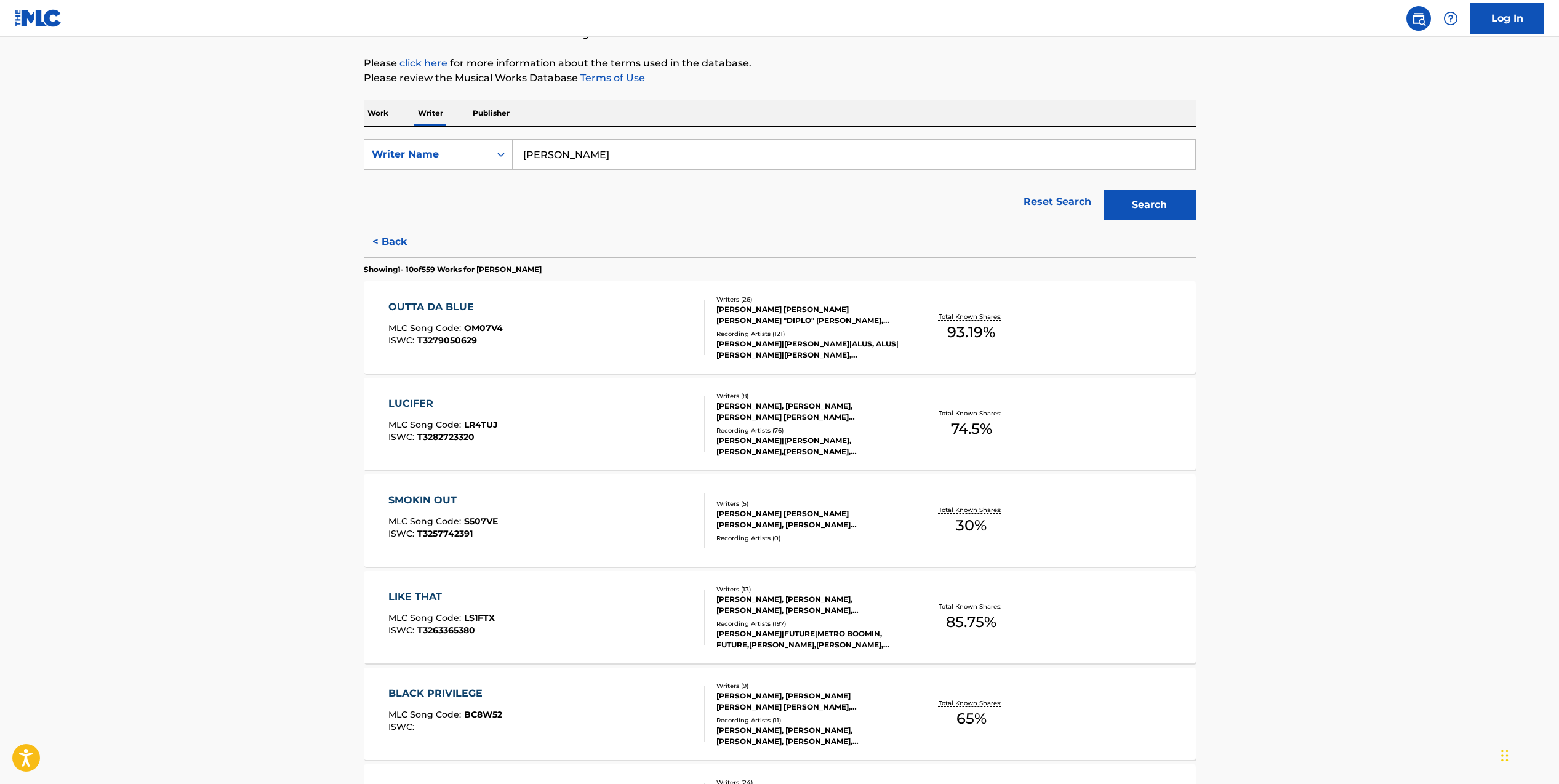
scroll to position [223, 0]
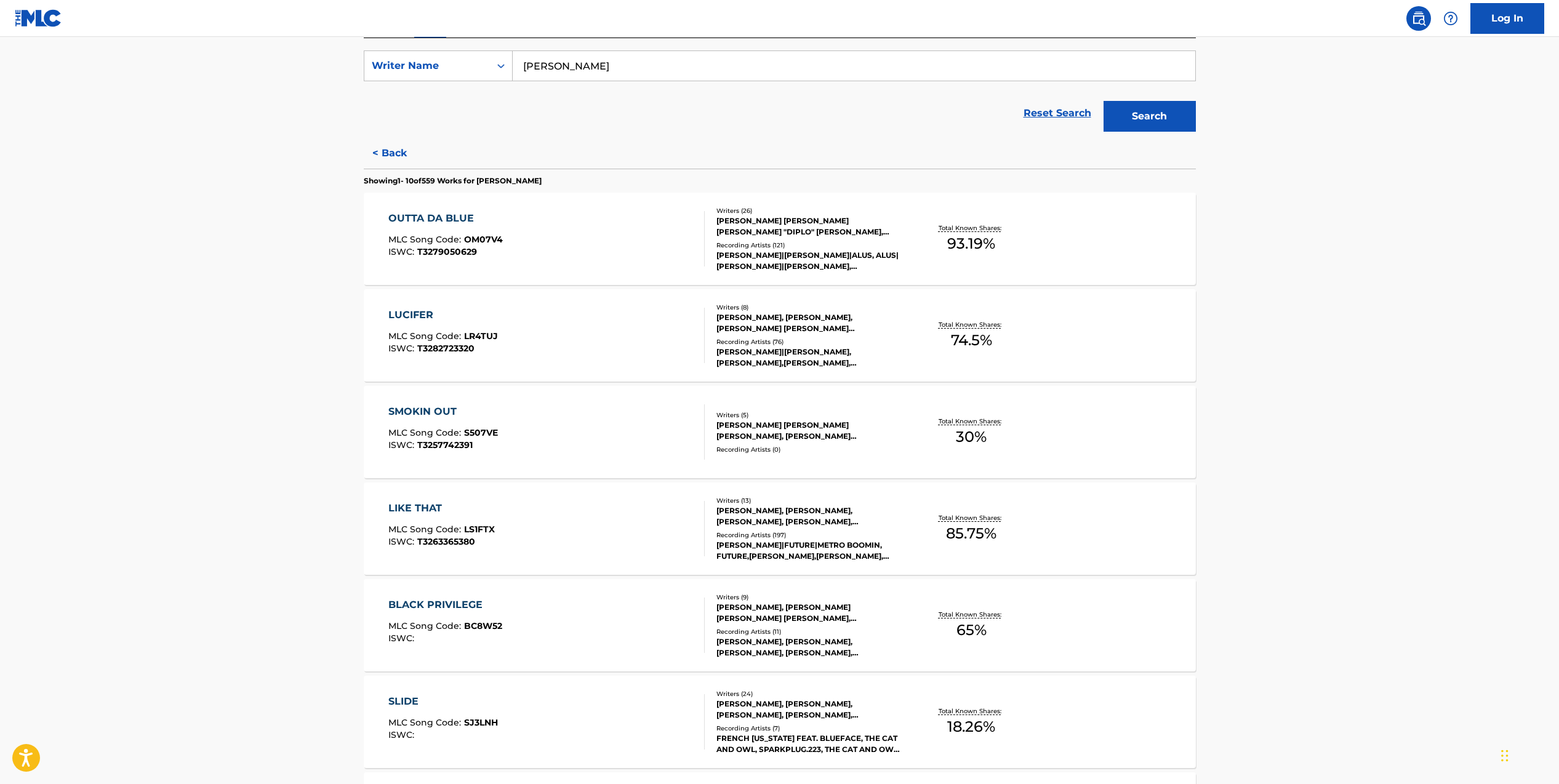
click at [764, 344] on div "Recording Artists ( 76 )" at bounding box center [809, 342] width 186 height 9
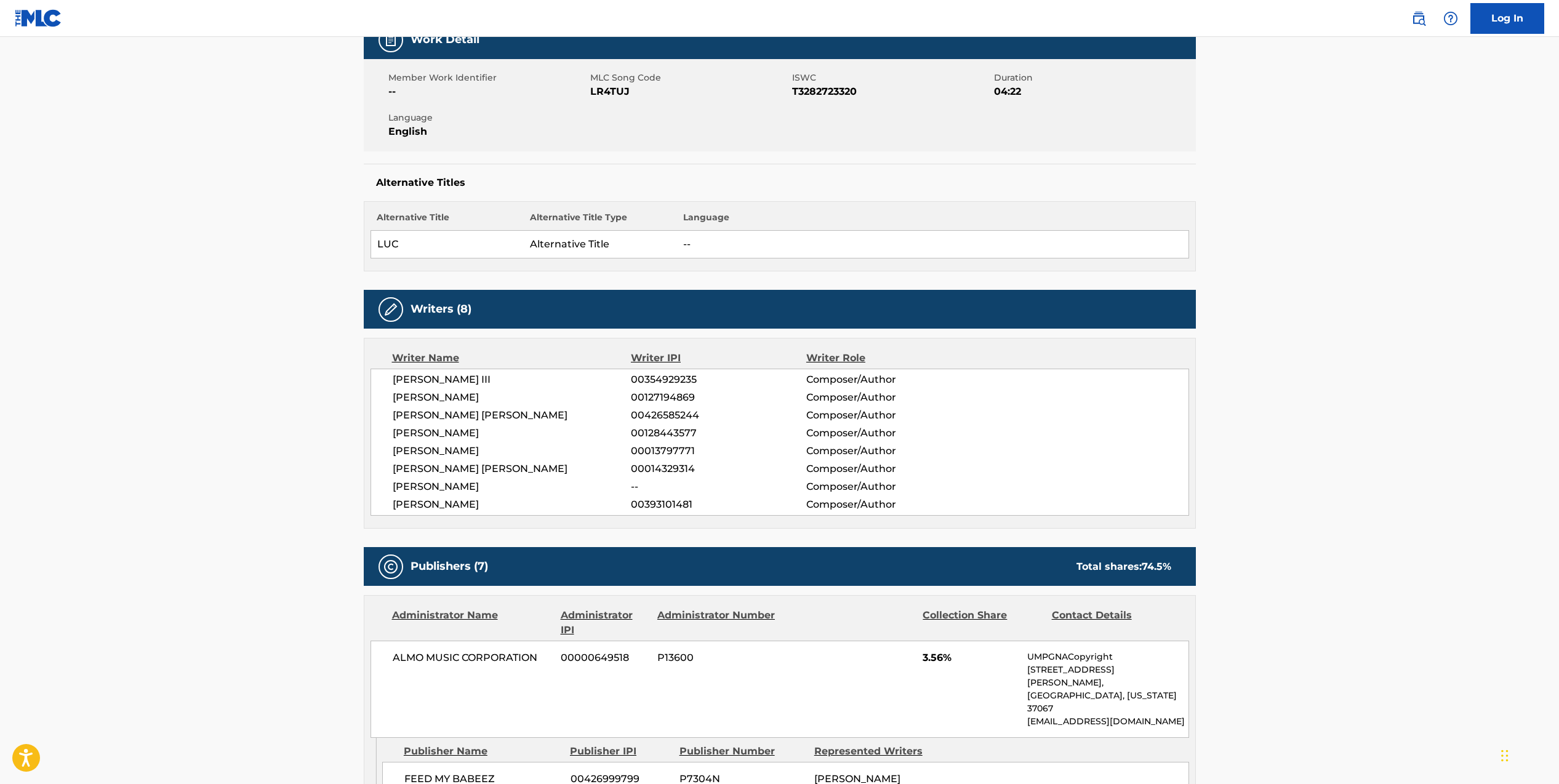
scroll to position [269, 0]
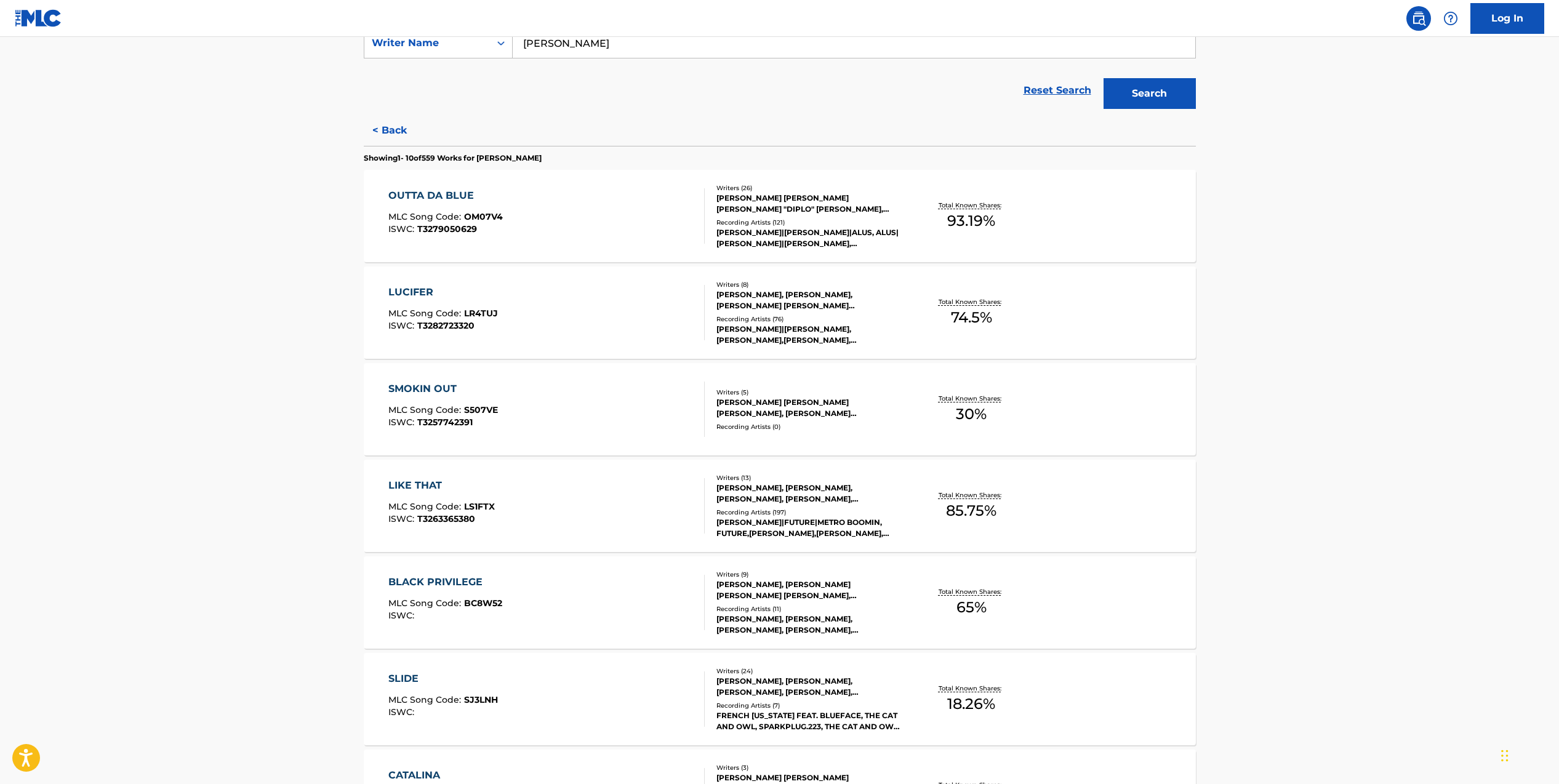
scroll to position [335, 0]
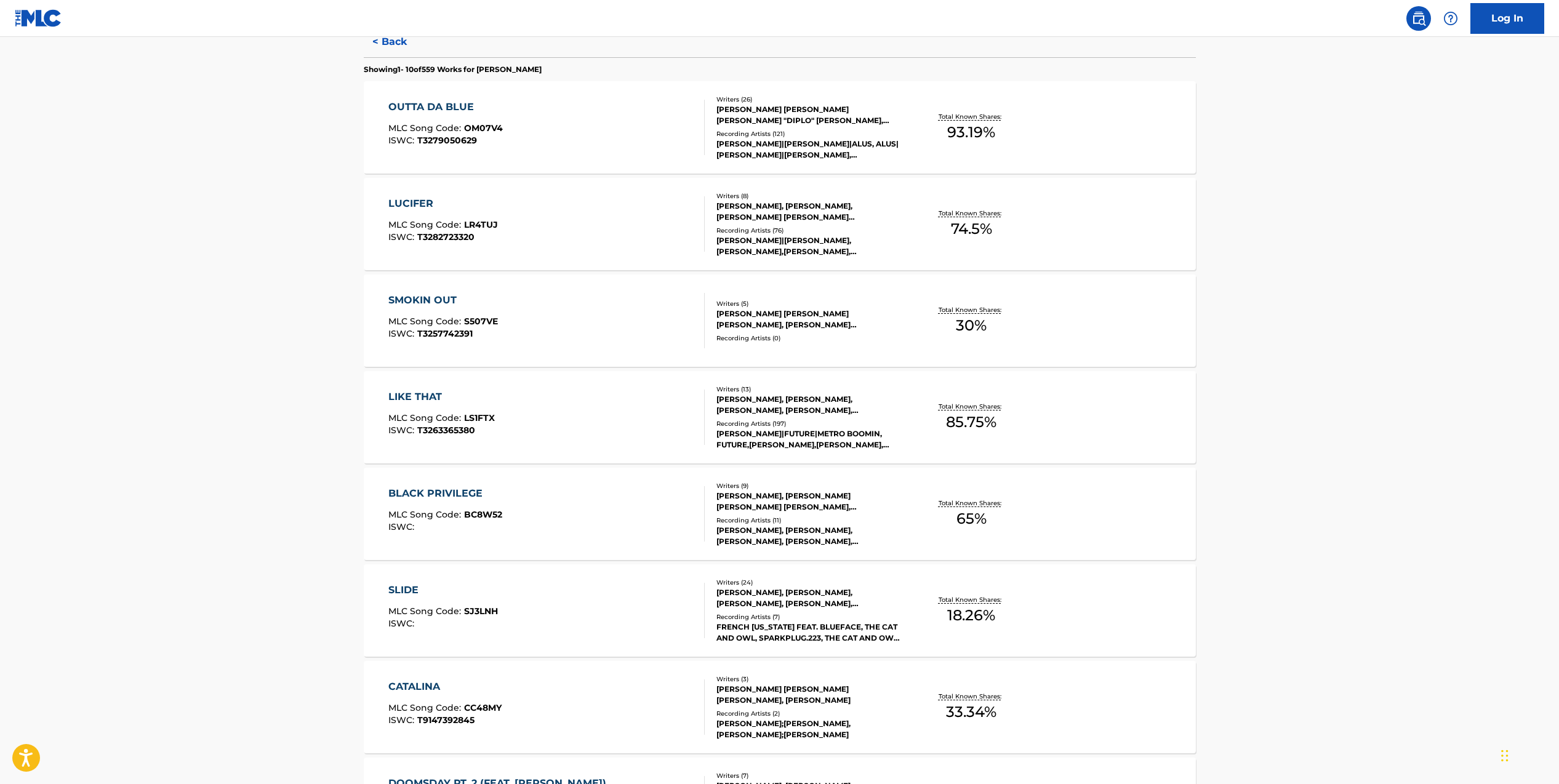
click at [743, 405] on div "[PERSON_NAME], [PERSON_NAME], [PERSON_NAME], [PERSON_NAME], [PERSON_NAME] [PERS…" at bounding box center [809, 405] width 186 height 22
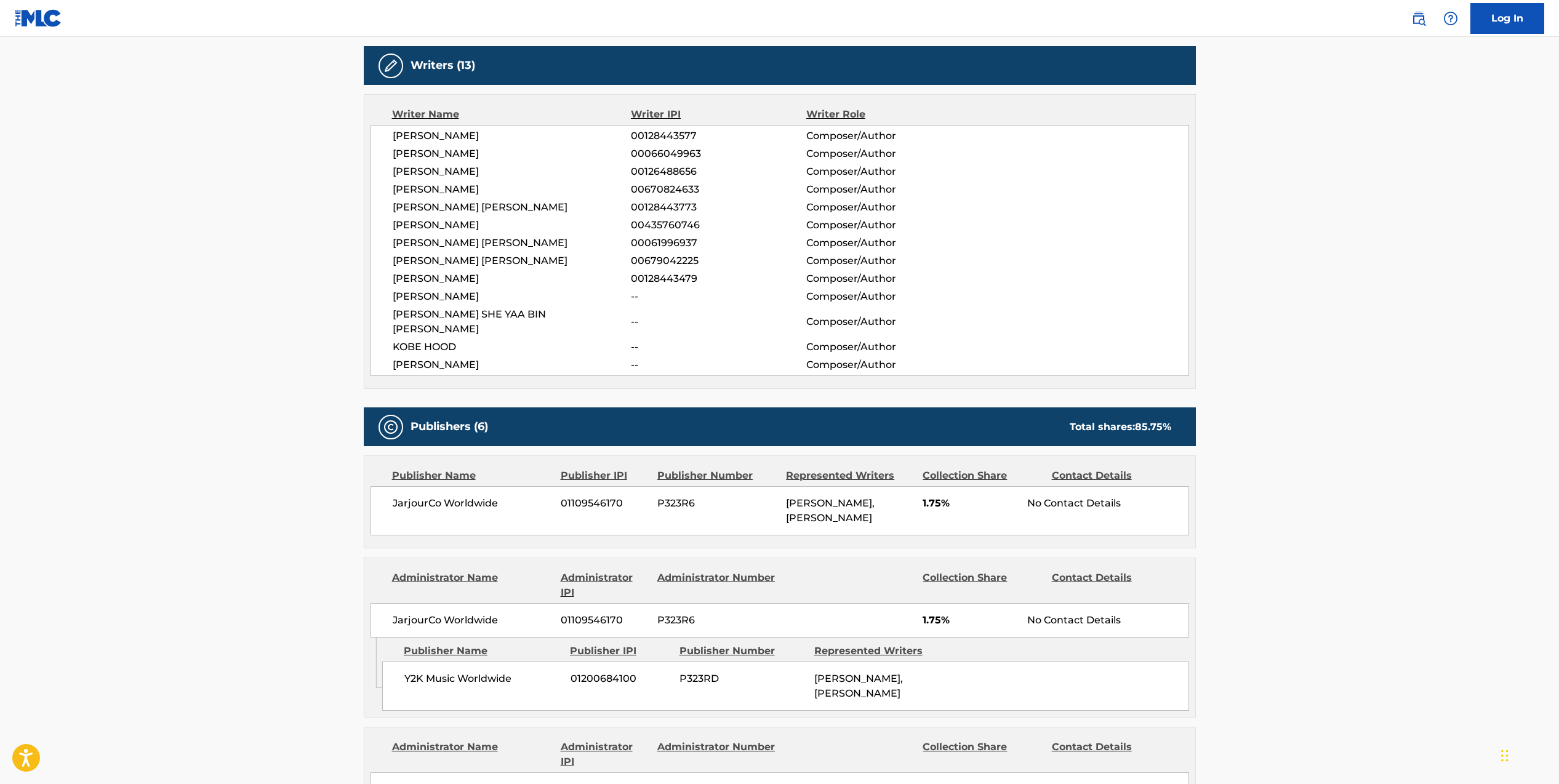
scroll to position [388, 0]
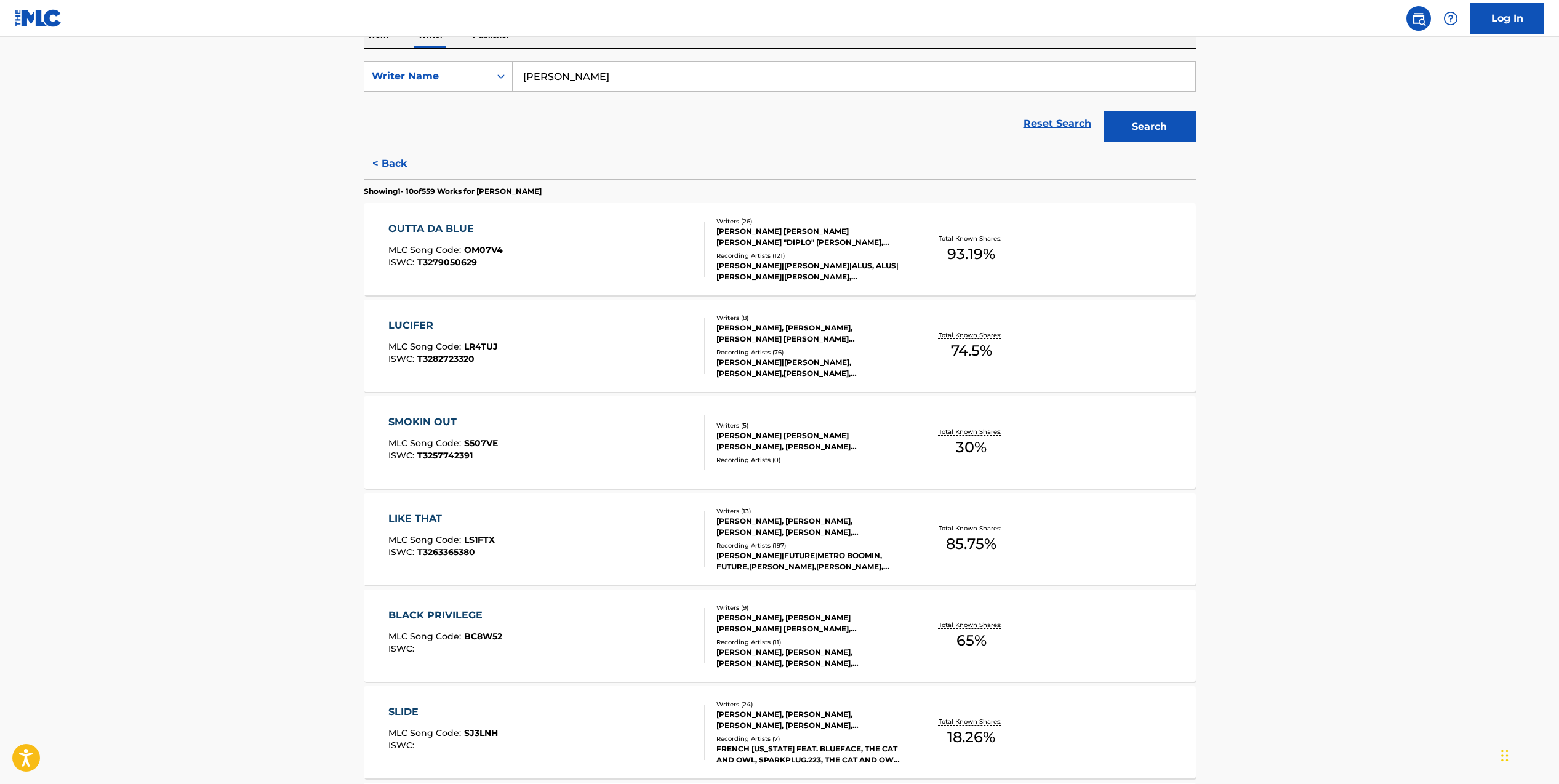
scroll to position [722, 0]
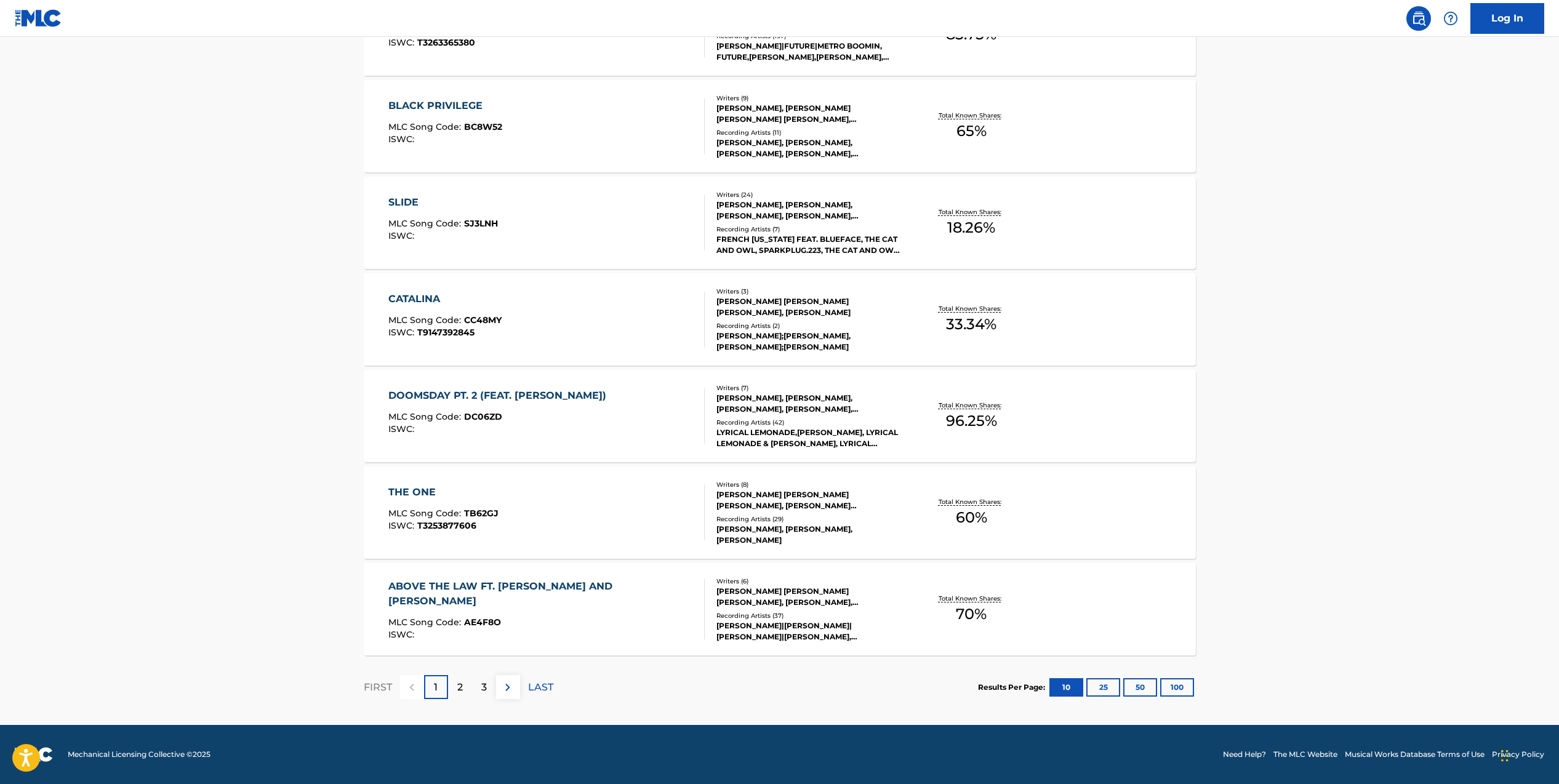
click at [768, 506] on div "[PERSON_NAME] [PERSON_NAME] [PERSON_NAME], [PERSON_NAME] [PERSON_NAME] [PERSON_…" at bounding box center [809, 500] width 186 height 22
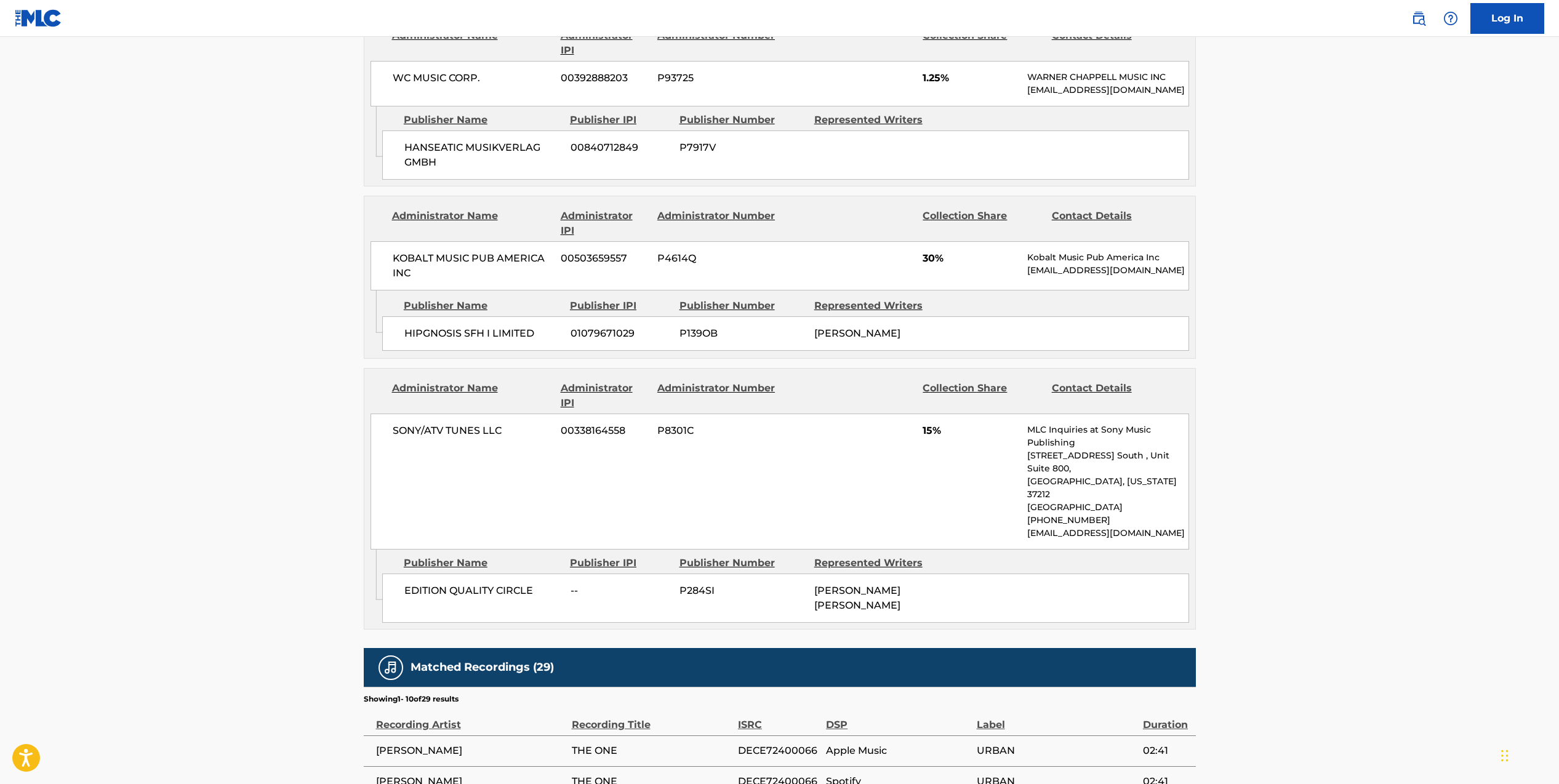
scroll to position [1322, 0]
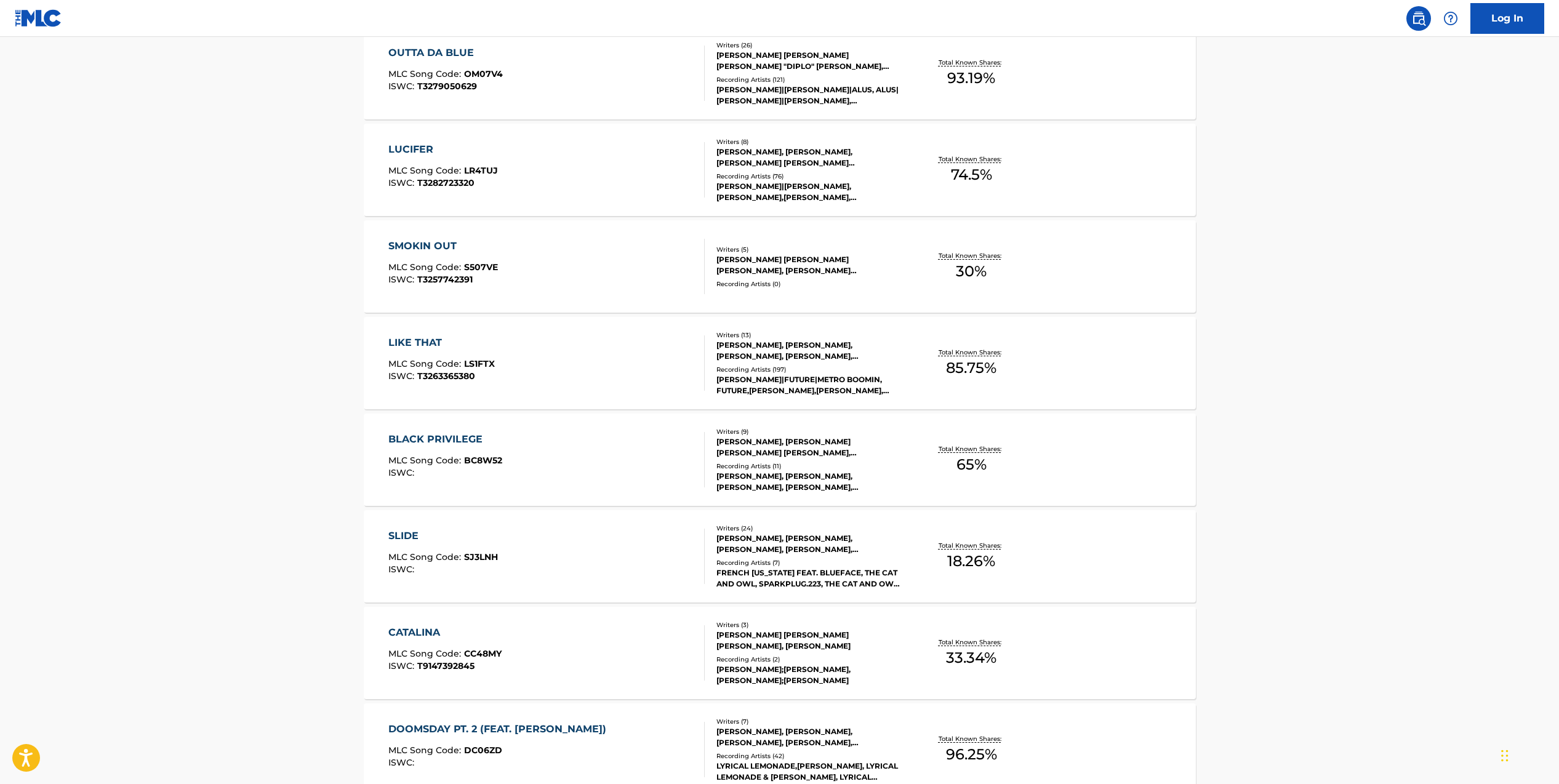
scroll to position [722, 0]
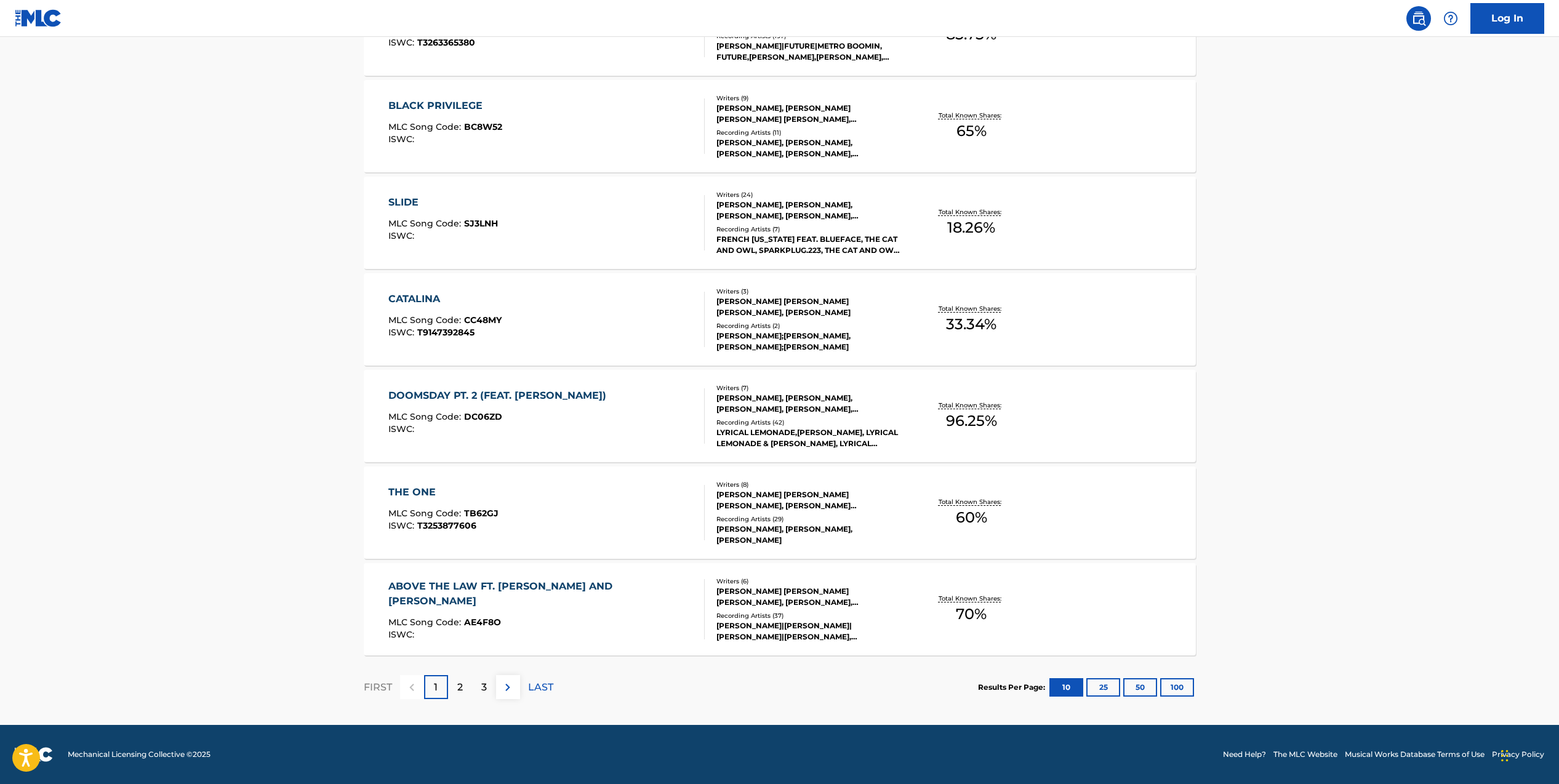
click at [1180, 692] on button "100" at bounding box center [1177, 687] width 34 height 19
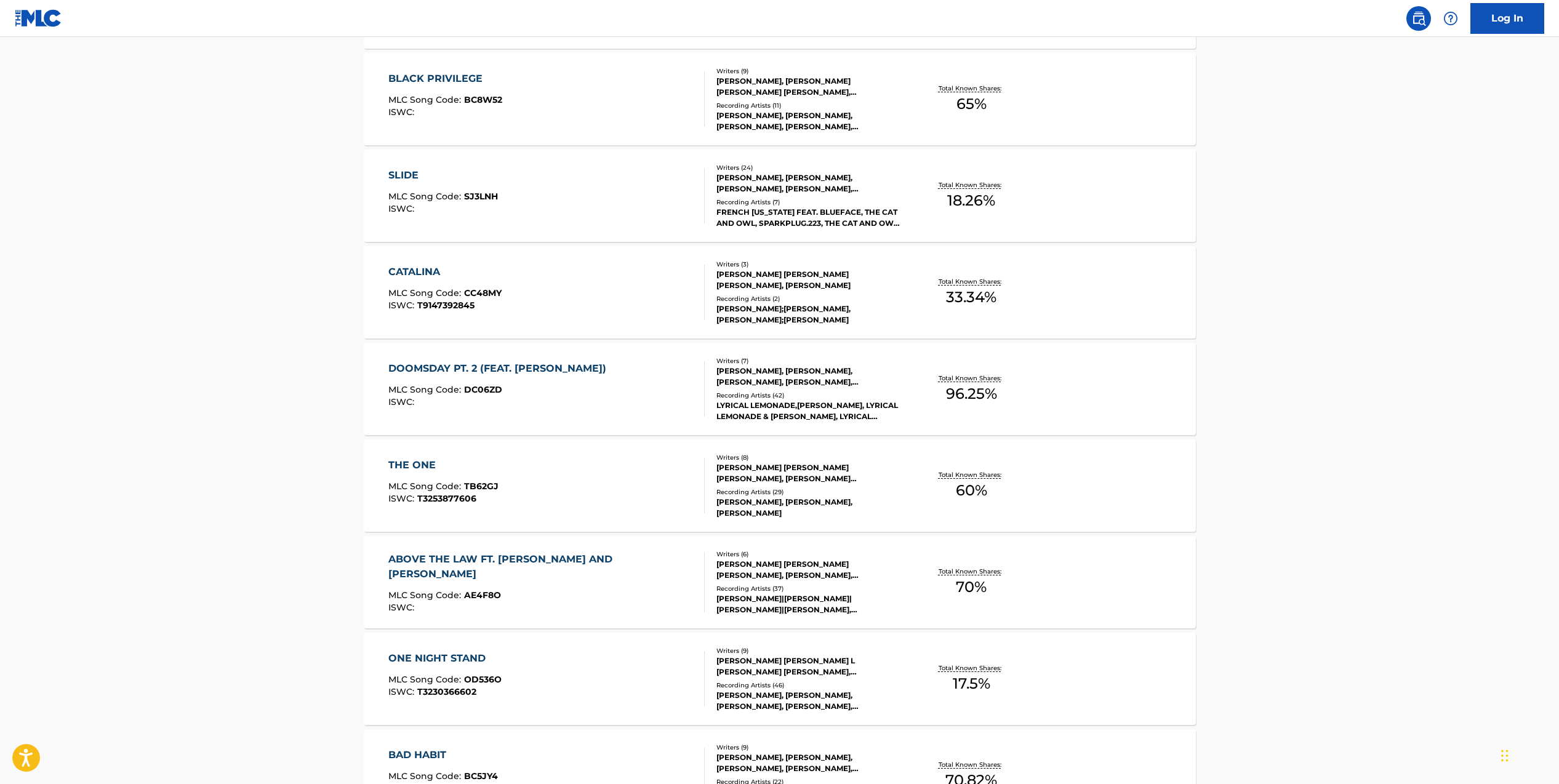
scroll to position [801, 0]
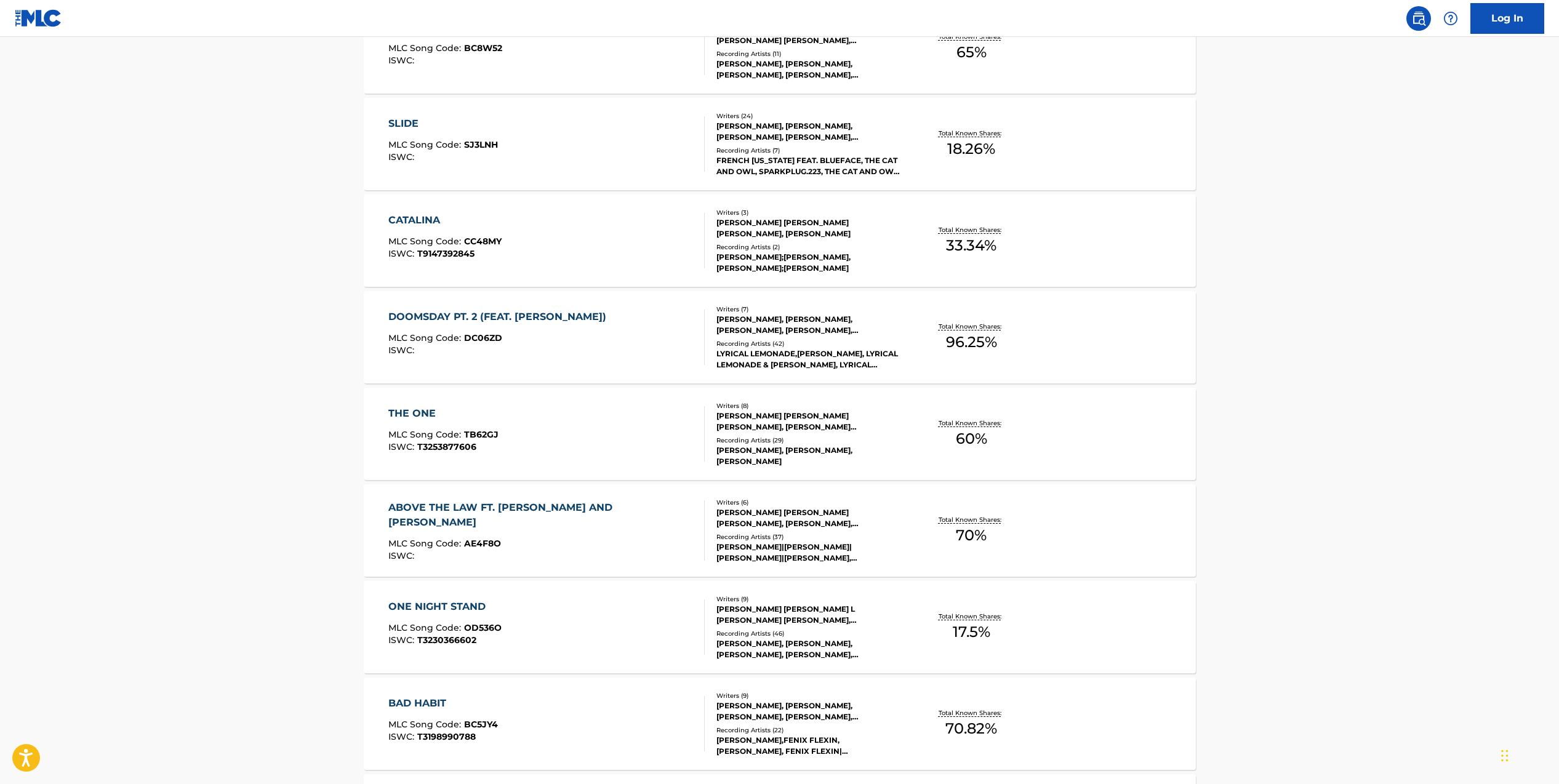
click at [584, 510] on div "ABOVE THE LAW FT. [PERSON_NAME] AND [PERSON_NAME]" at bounding box center [541, 515] width 306 height 29
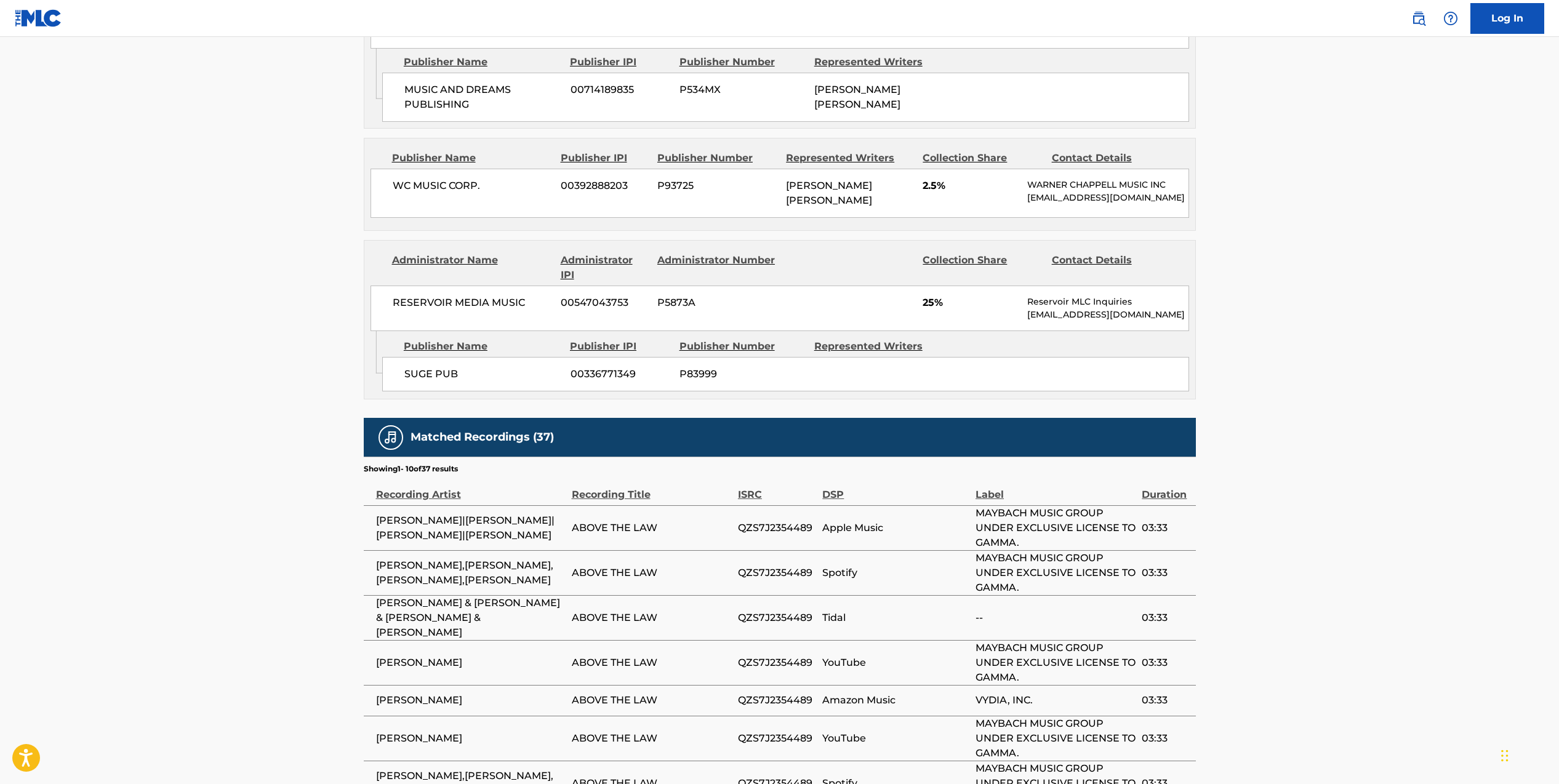
scroll to position [1880, 0]
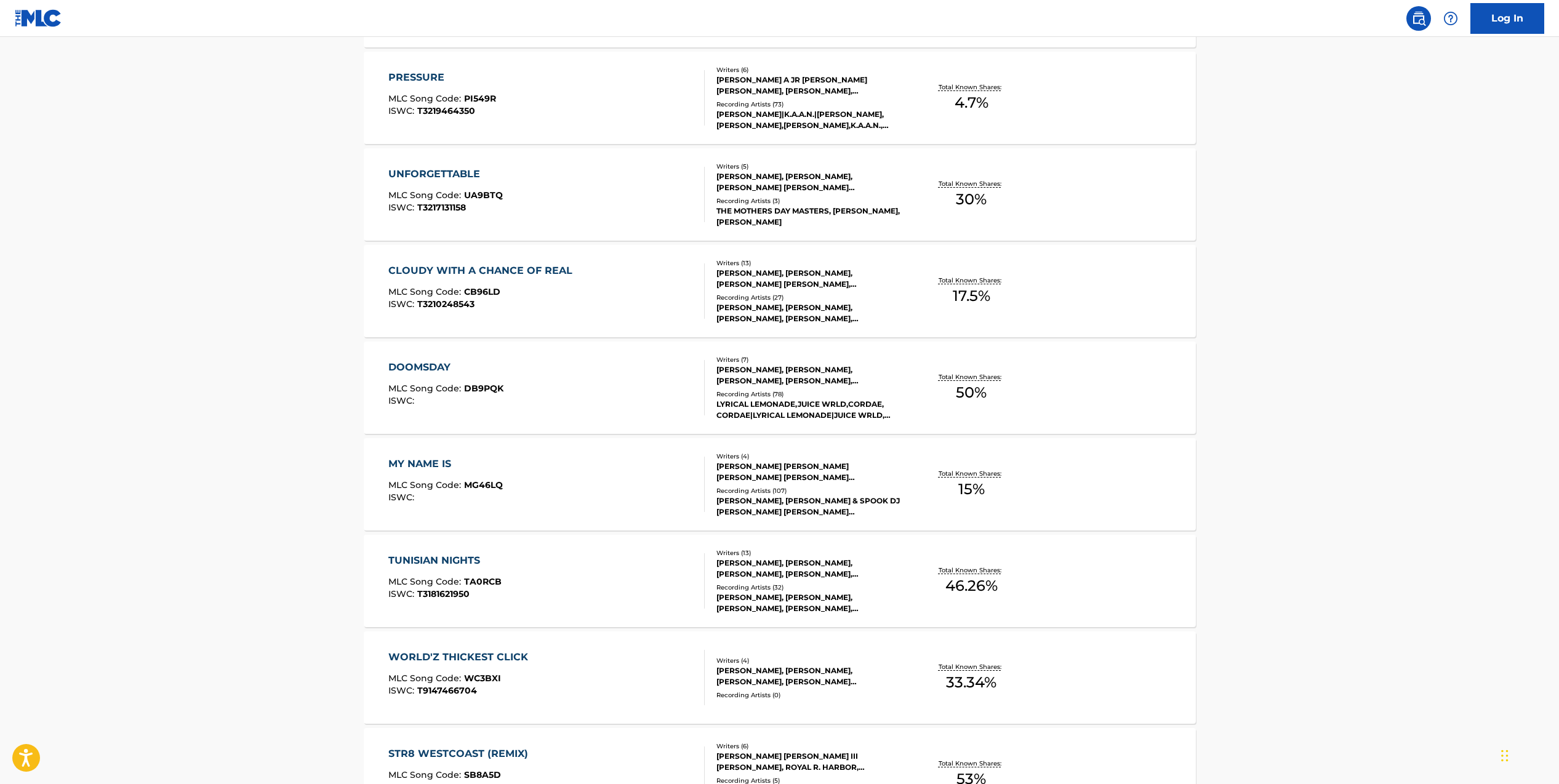
scroll to position [1884, 0]
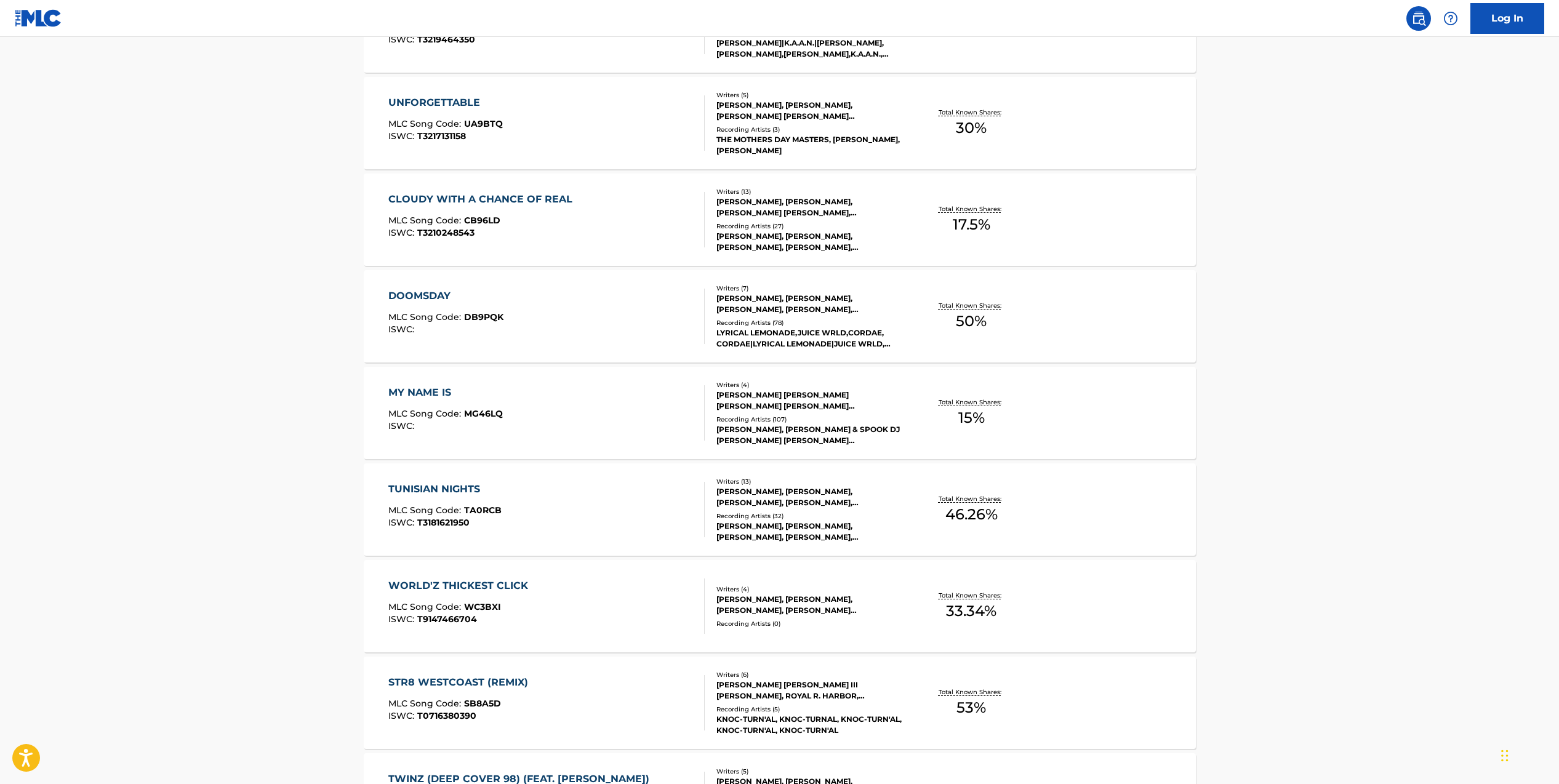
click at [798, 393] on div "[PERSON_NAME] [PERSON_NAME] [PERSON_NAME] [PERSON_NAME] [PERSON_NAME] [PERSON_N…" at bounding box center [809, 400] width 186 height 22
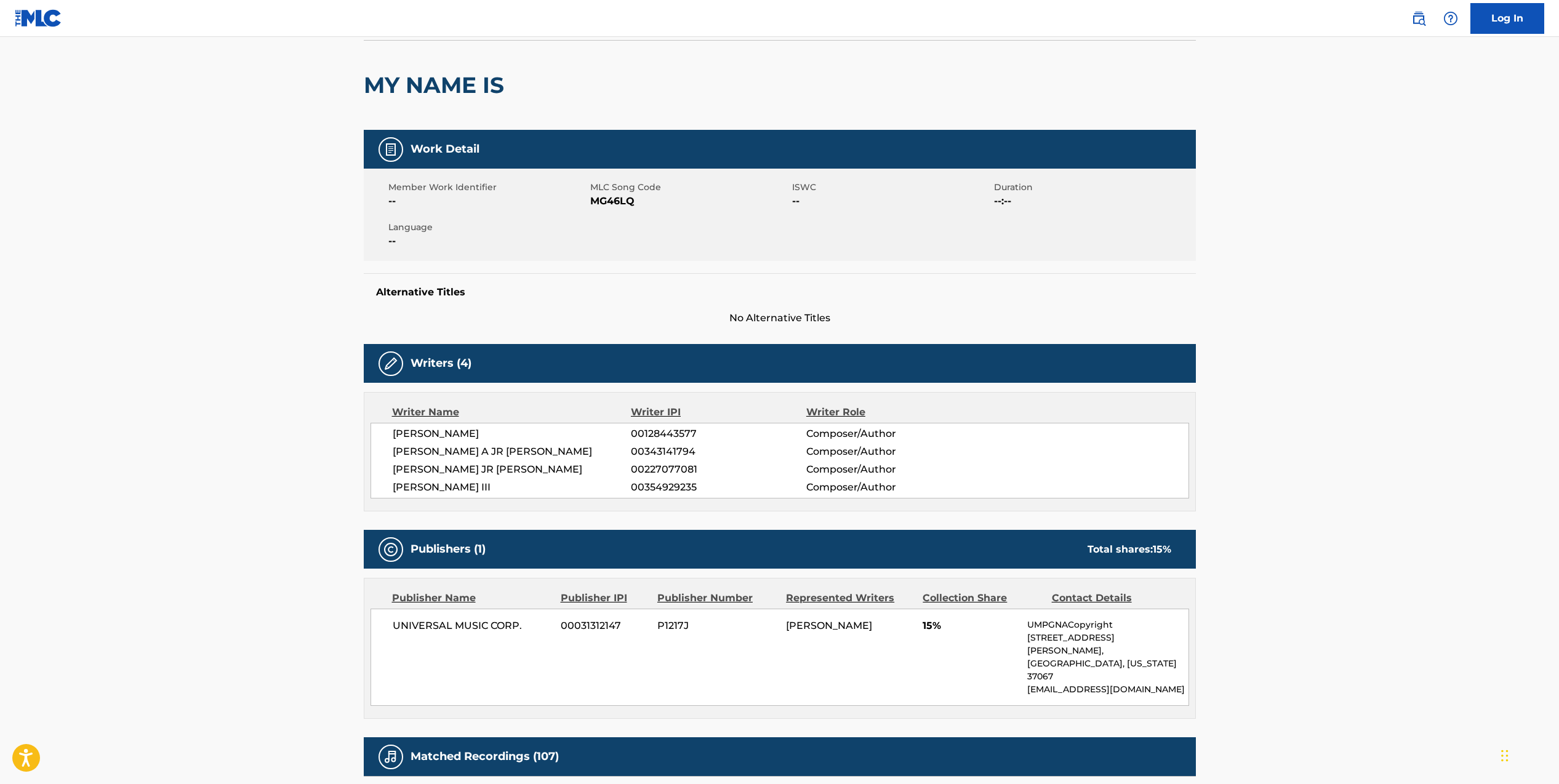
scroll to position [69, 0]
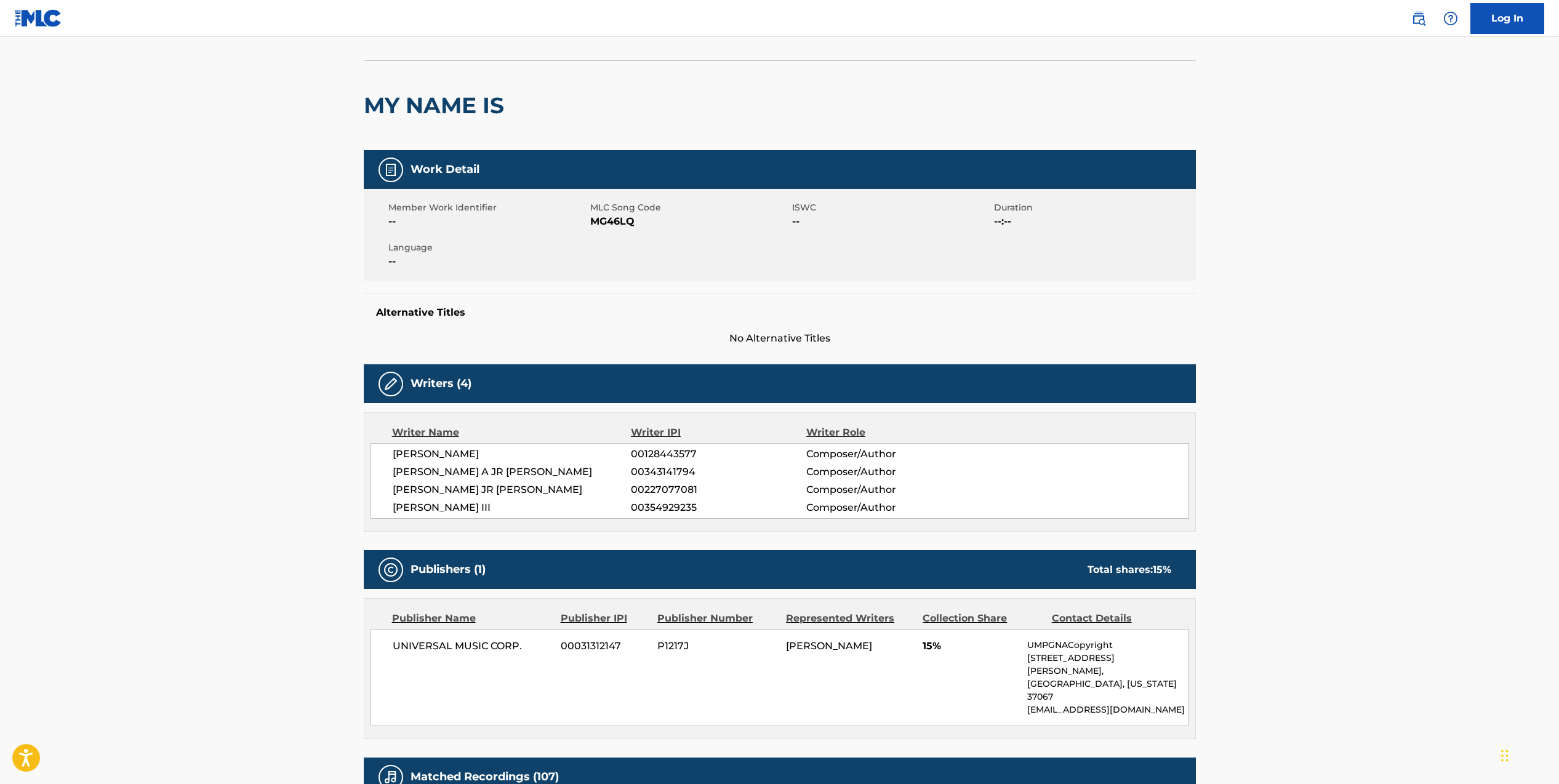
click at [605, 228] on span "MG46LQ" at bounding box center [689, 221] width 199 height 15
drag, startPoint x: 592, startPoint y: 221, endPoint x: 643, endPoint y: 224, distance: 51.1
click at [643, 224] on span "MG46LQ" at bounding box center [689, 221] width 199 height 15
copy span "MG46LQ"
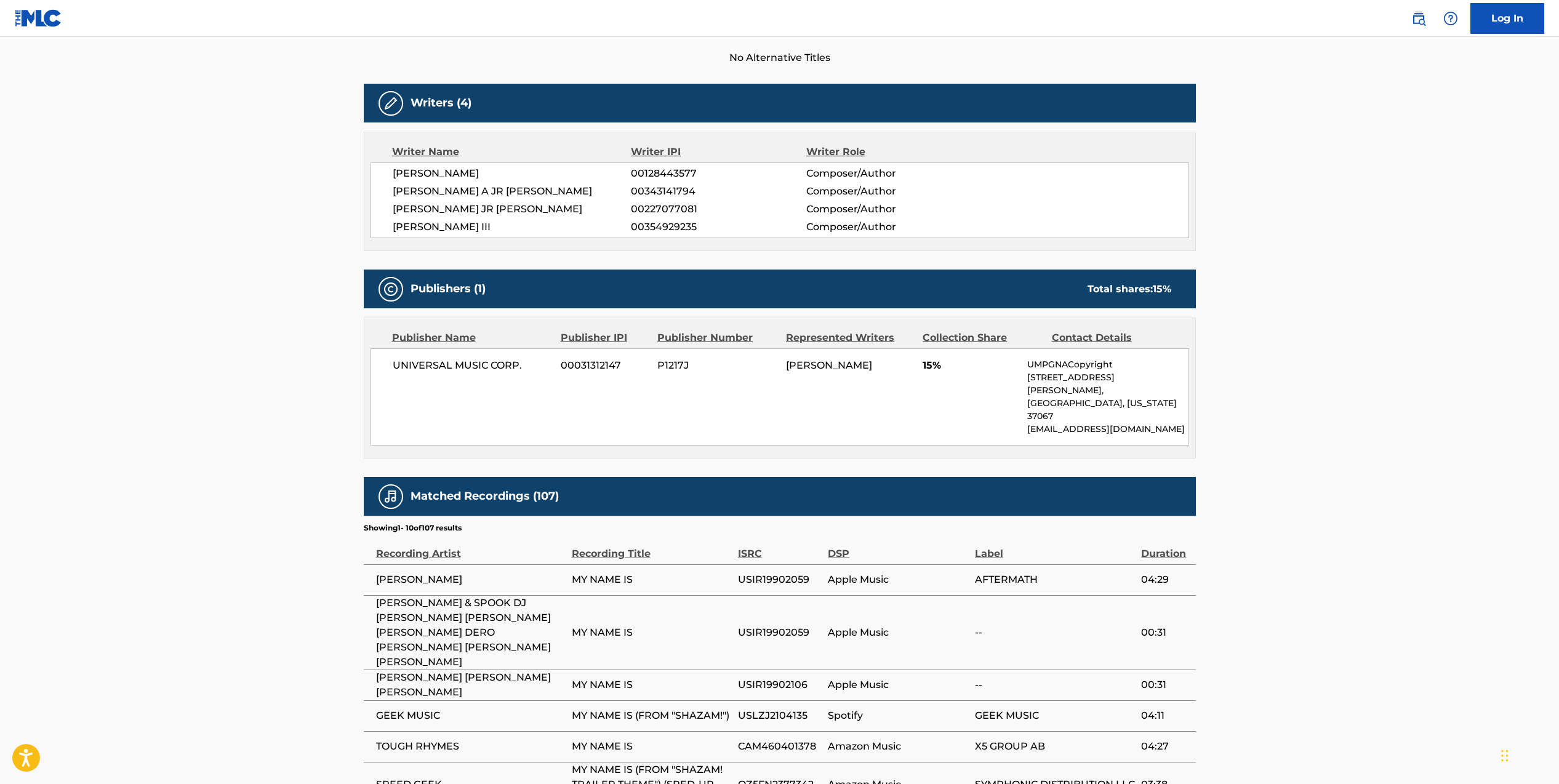
scroll to position [578, 0]
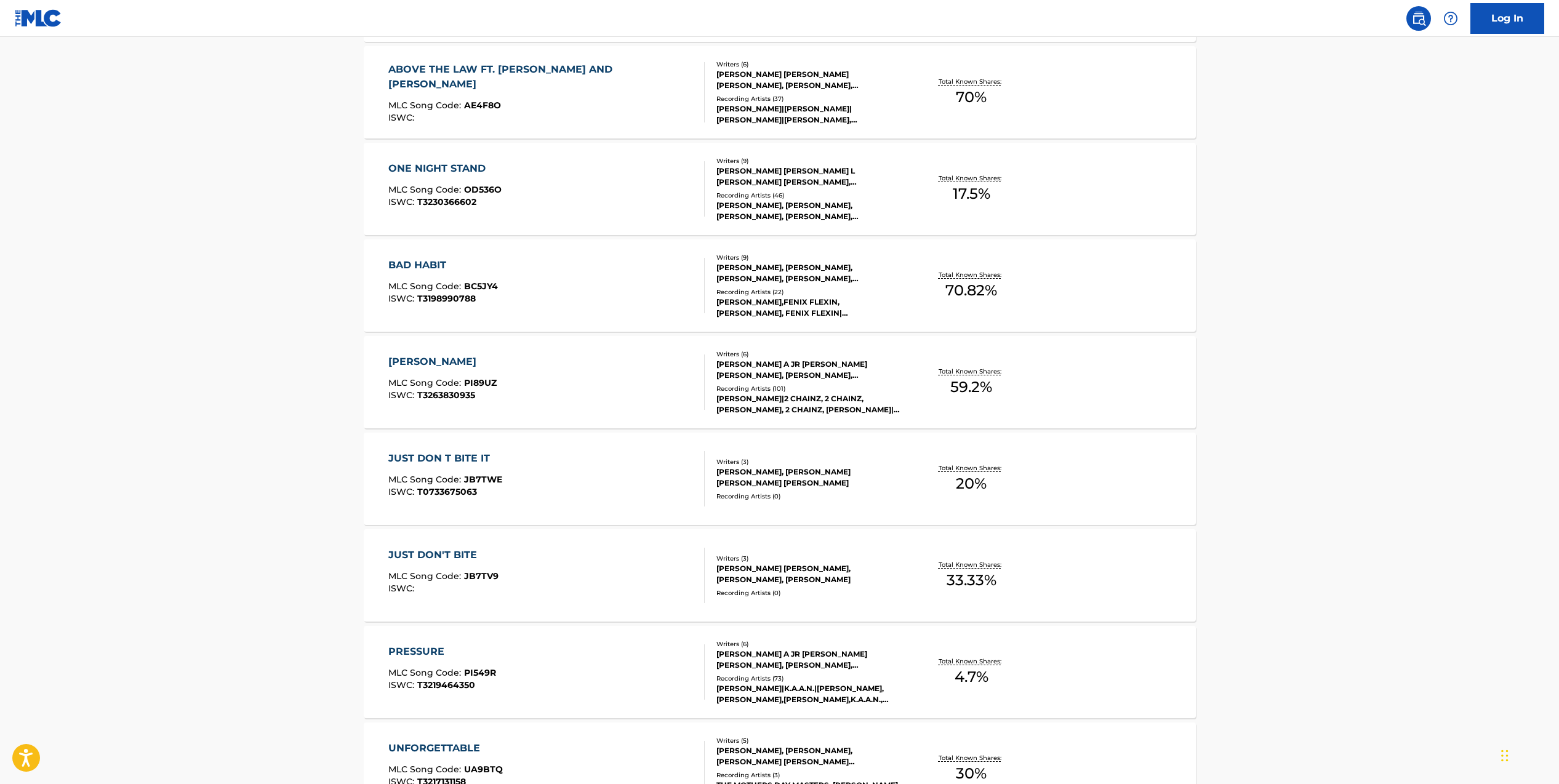
scroll to position [1256, 0]
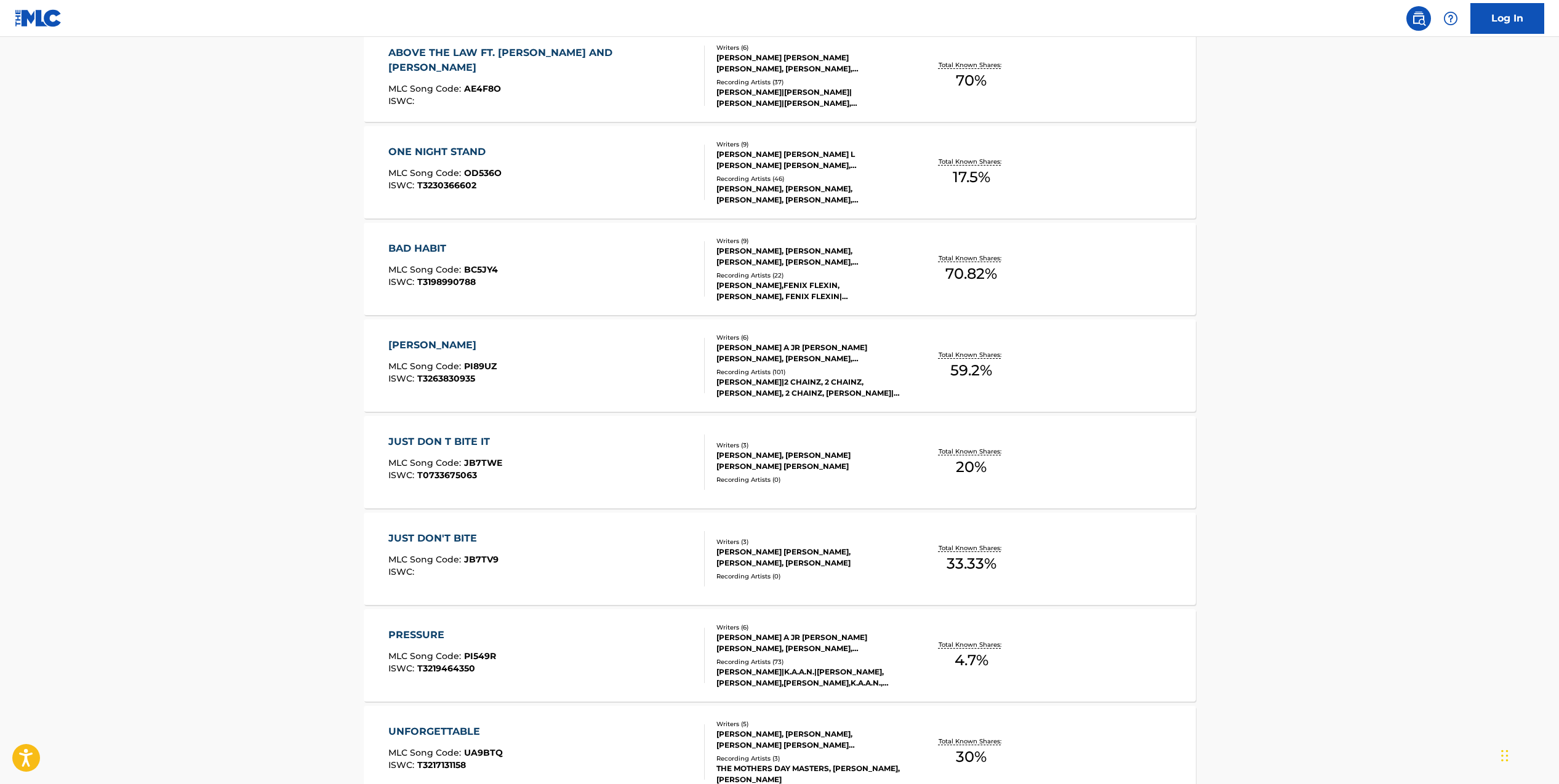
click at [795, 378] on div "[PERSON_NAME]|2 CHAINZ, 2 CHAINZ,[PERSON_NAME], 2 CHAINZ, [PERSON_NAME]|2 CHAIN…" at bounding box center [809, 387] width 186 height 22
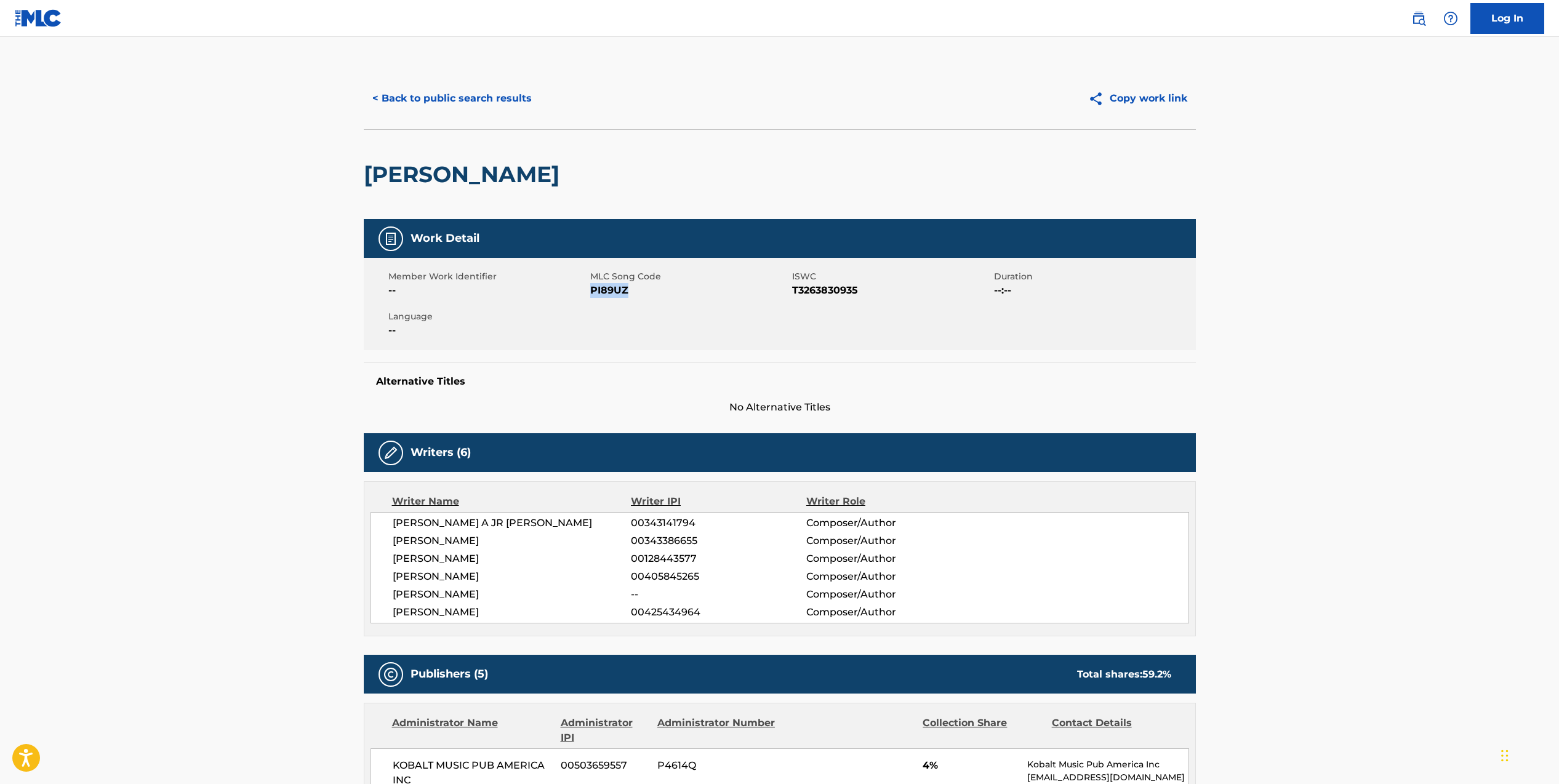
drag, startPoint x: 627, startPoint y: 290, endPoint x: 590, endPoint y: 291, distance: 37.0
click at [590, 291] on span "PI89UZ" at bounding box center [689, 290] width 199 height 15
copy span "PI89UZ"
